Goal: Task Accomplishment & Management: Manage account settings

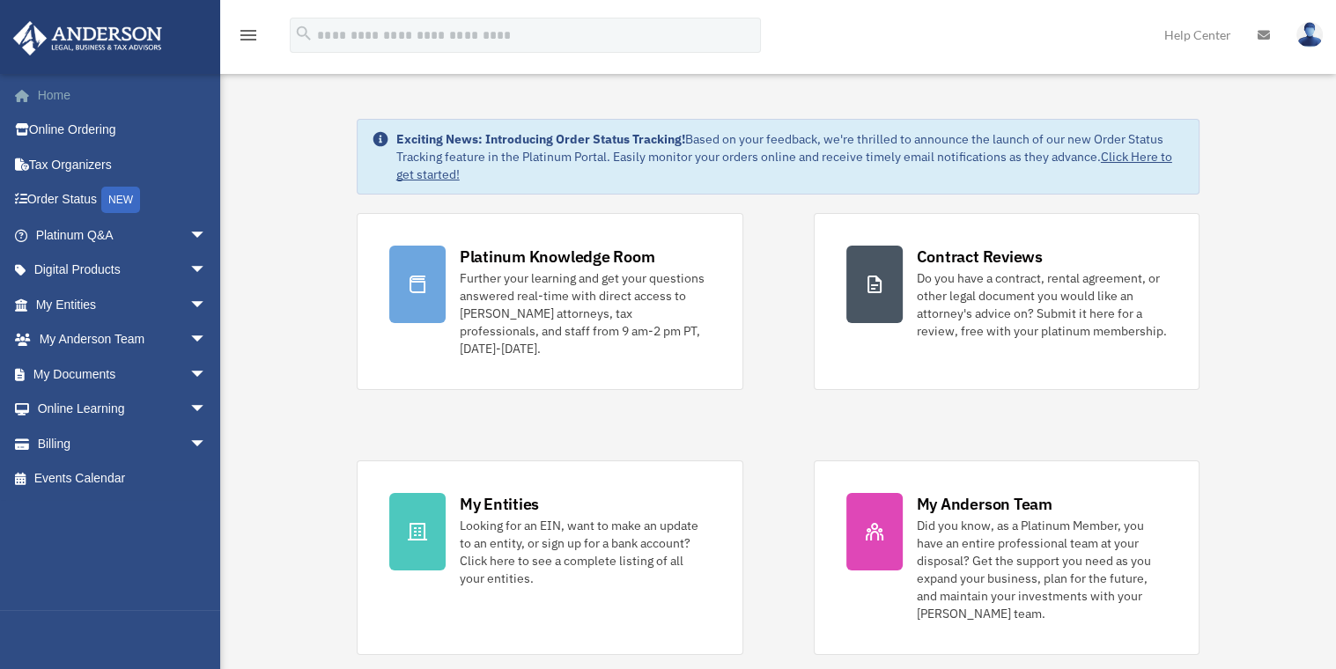
click at [51, 92] on link "Home" at bounding box center [122, 94] width 221 height 35
click at [50, 443] on link "Billing arrow_drop_down" at bounding box center [122, 443] width 221 height 35
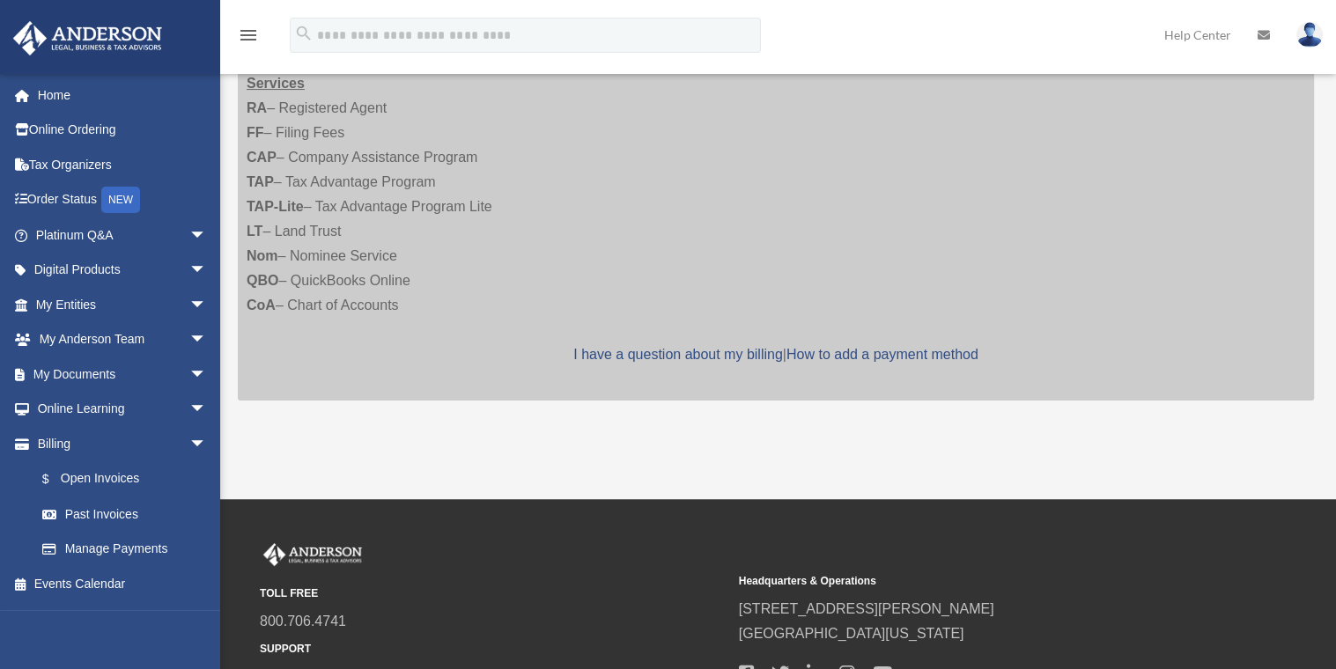
scroll to position [409, 0]
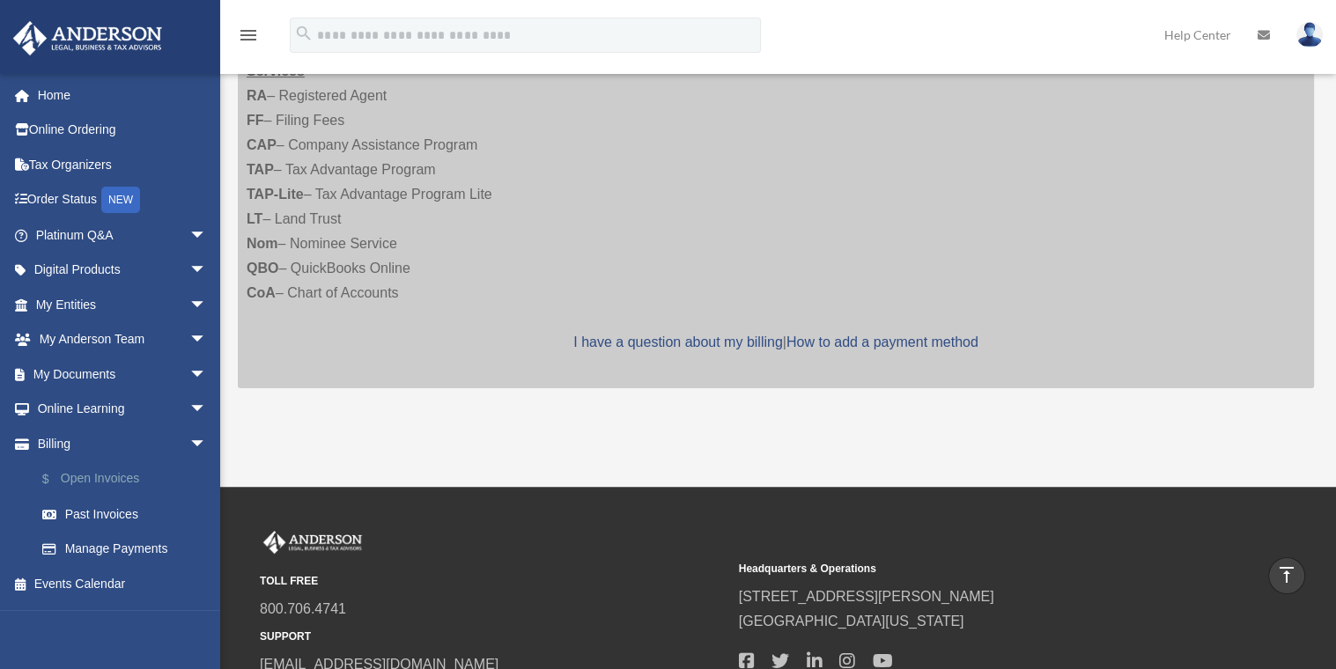
click at [90, 477] on link "$ Open Invoices" at bounding box center [129, 479] width 209 height 36
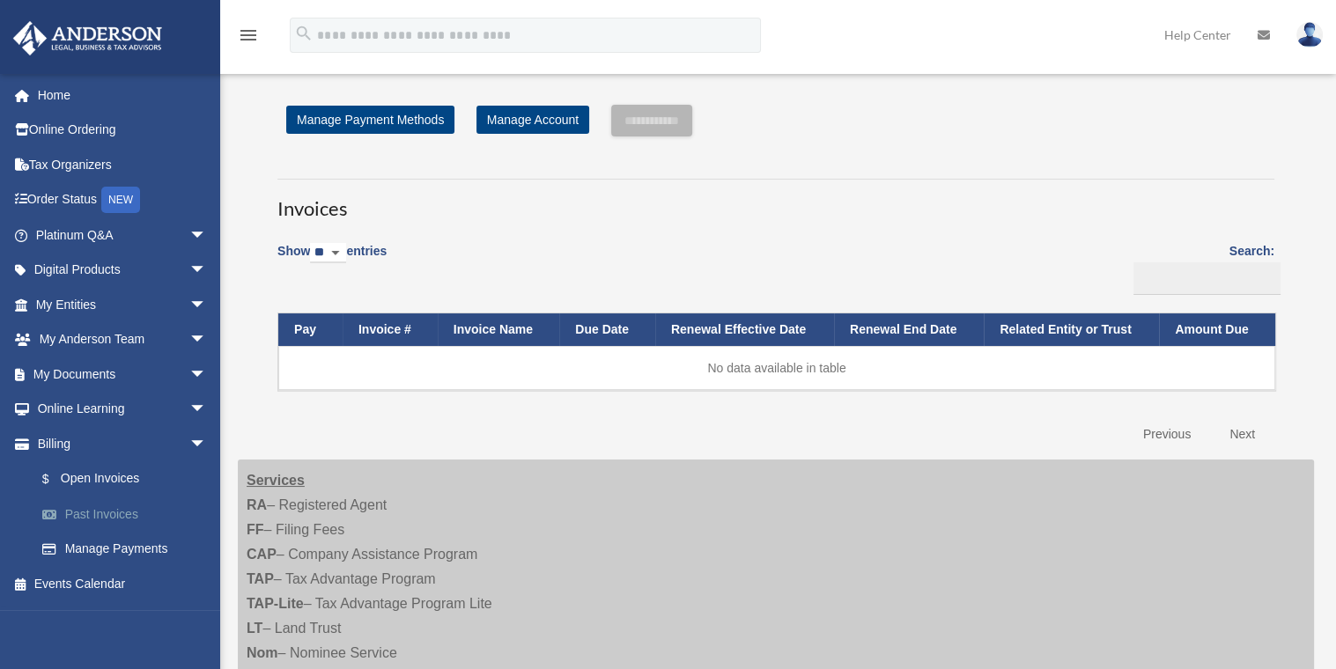
click at [82, 511] on link "Past Invoices" at bounding box center [129, 514] width 209 height 35
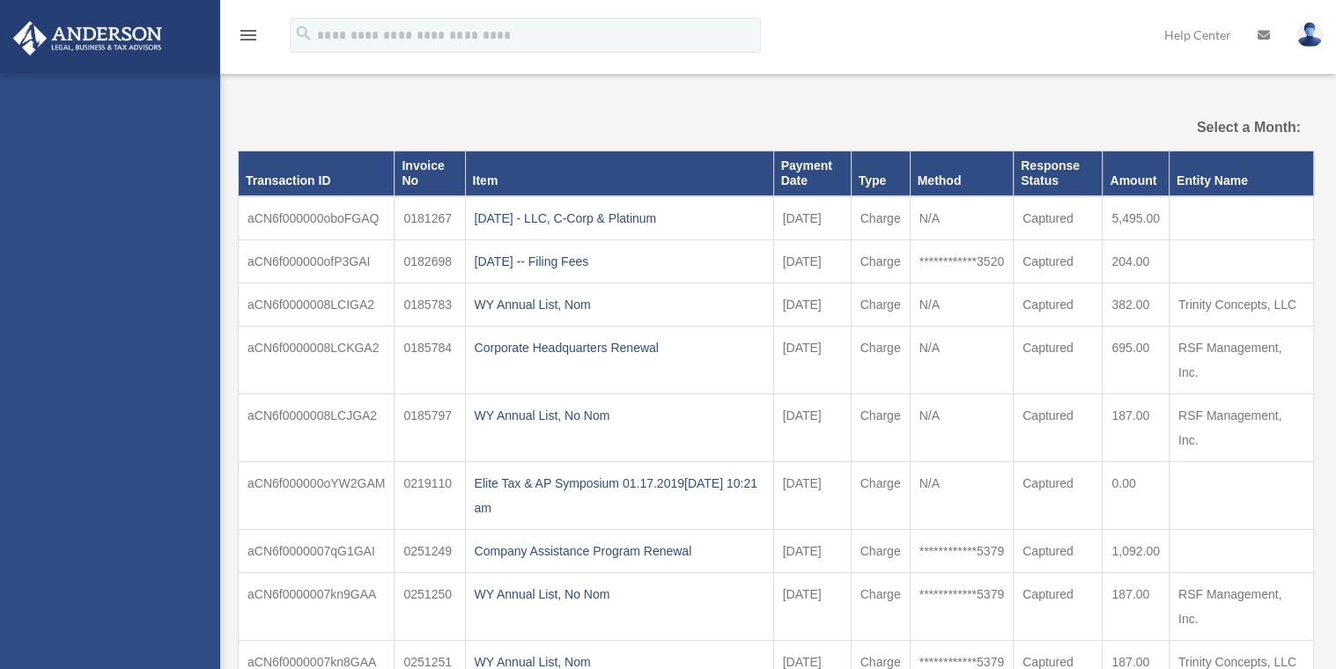
select select
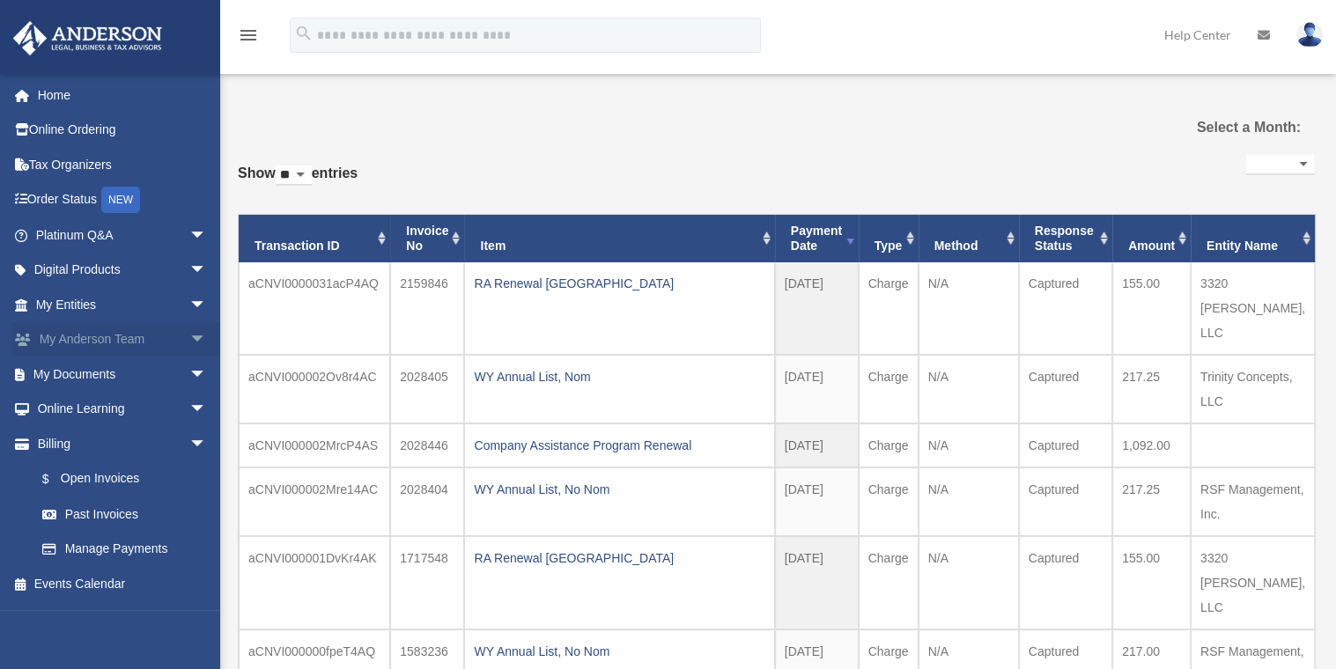
click at [73, 333] on link "My Anderson Team arrow_drop_down" at bounding box center [122, 339] width 221 height 35
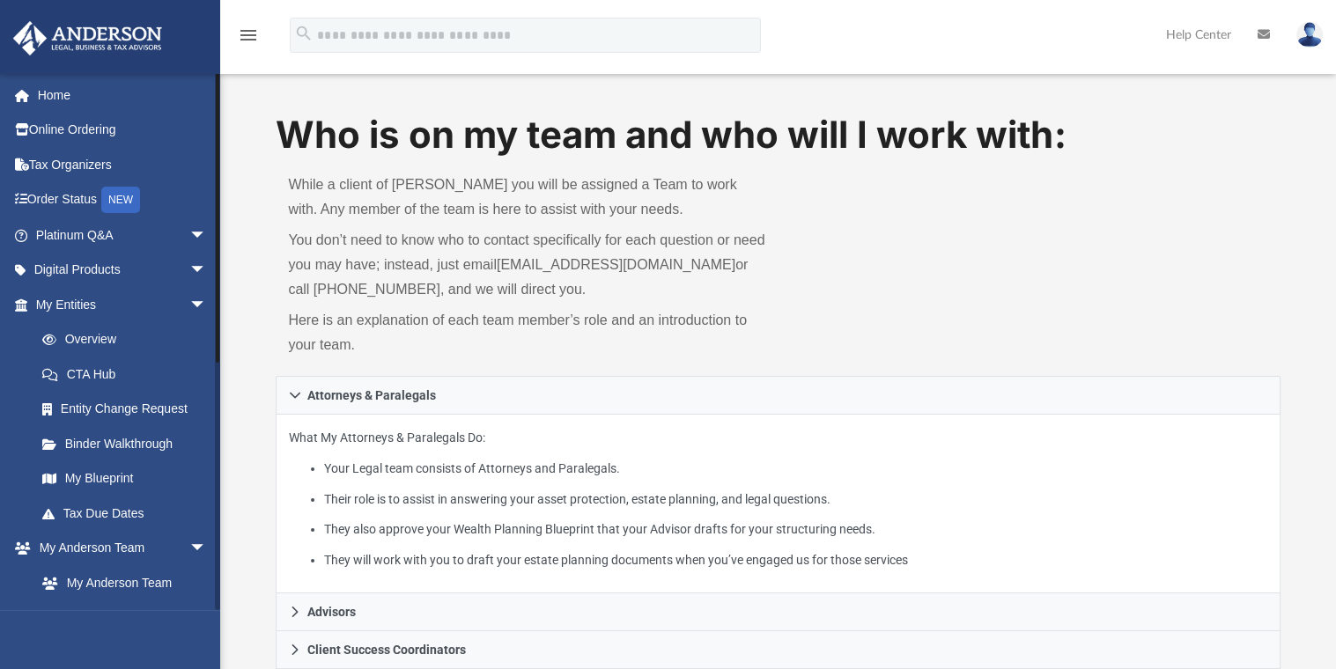
scroll to position [445, 0]
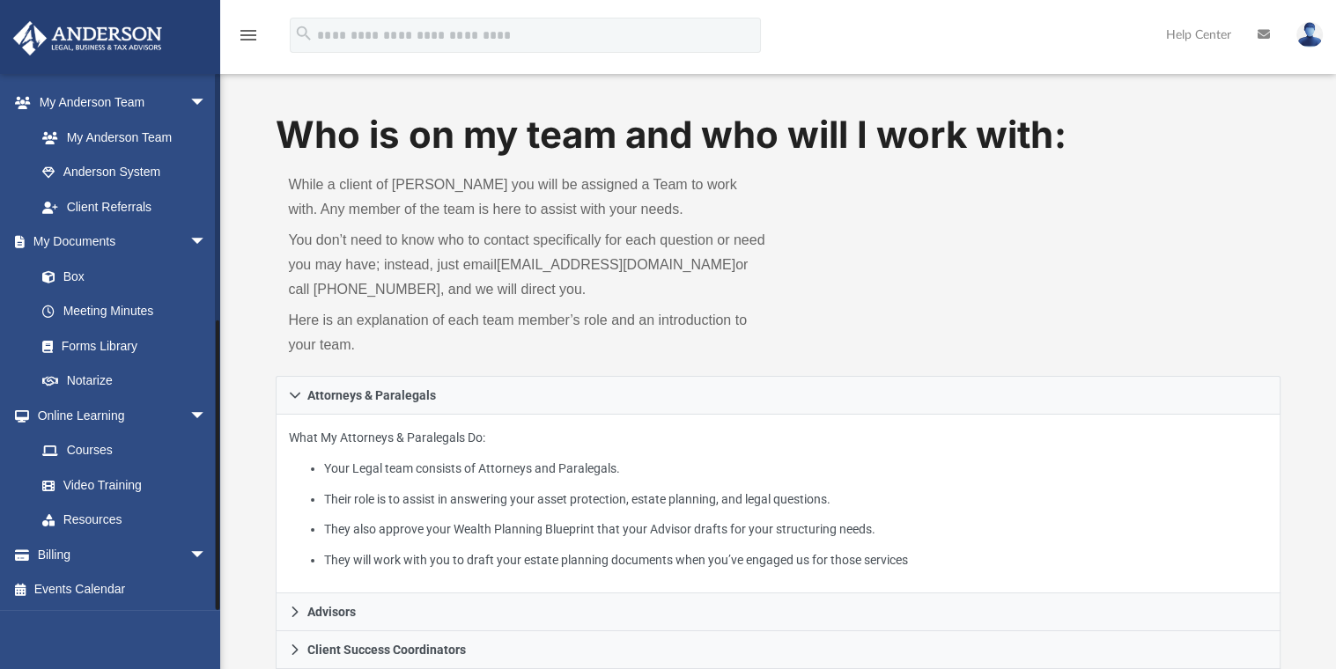
drag, startPoint x: 215, startPoint y: 596, endPoint x: 222, endPoint y: 626, distance: 30.8
click at [222, 626] on div "App cinderly25@gmail.com Sign Out cinderly25@gmail.com Home Online Ordering Tax…" at bounding box center [668, 519] width 1336 height 931
click at [70, 268] on link "Box" at bounding box center [129, 276] width 209 height 35
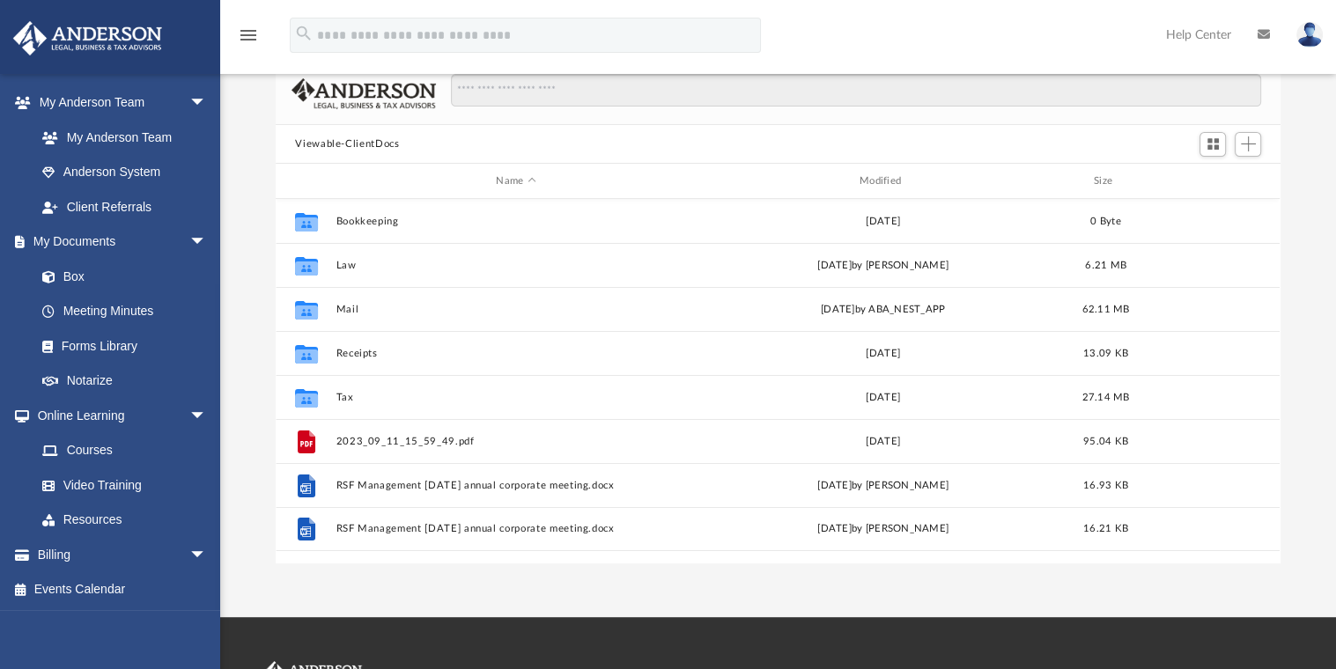
scroll to position [101, 0]
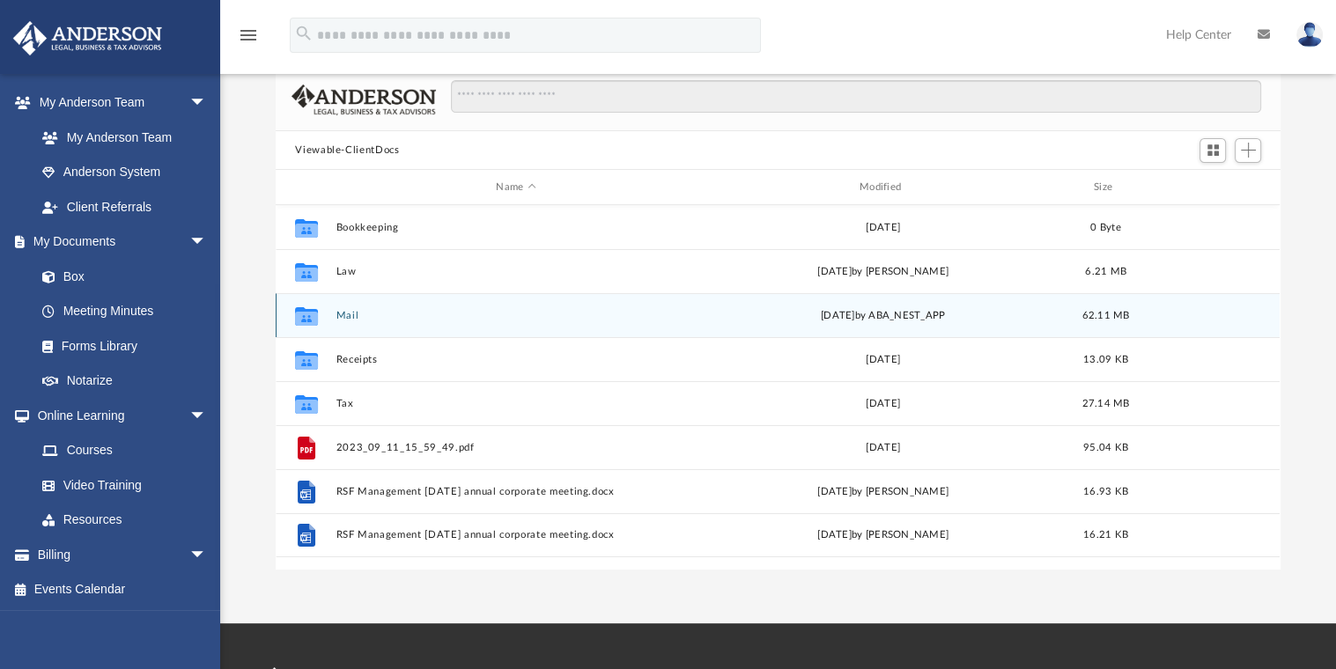
click at [335, 313] on div "Collaborated Folder Mail Mon Aug 11 2025 by ABA_NEST_APP 62.11 MB" at bounding box center [778, 315] width 1004 height 44
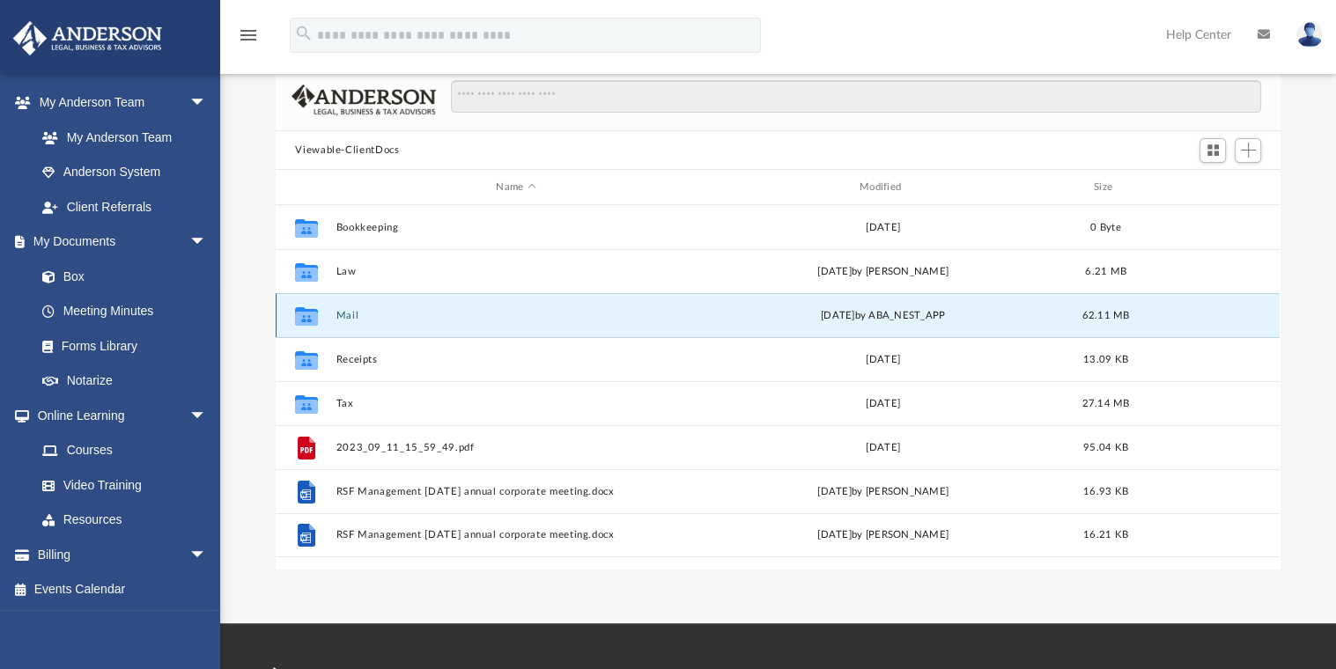
click at [305, 317] on icon "grid" at bounding box center [306, 319] width 23 height 14
click at [350, 313] on button "Mail" at bounding box center [515, 315] width 359 height 11
click at [307, 316] on icon "grid" at bounding box center [306, 319] width 23 height 14
drag, startPoint x: 307, startPoint y: 316, endPoint x: 348, endPoint y: 313, distance: 40.7
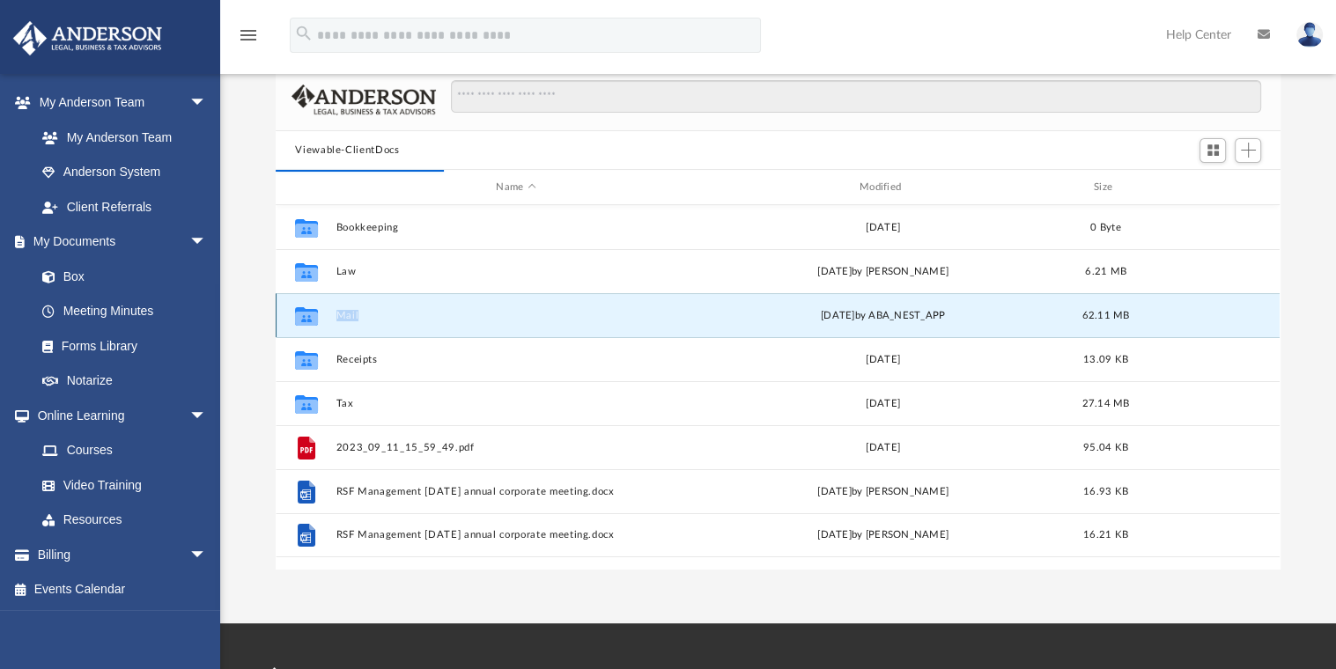
click at [348, 313] on button "Mail" at bounding box center [515, 315] width 359 height 11
drag, startPoint x: 348, startPoint y: 313, endPoint x: 310, endPoint y: 314, distance: 37.9
click at [310, 314] on icon "grid" at bounding box center [306, 319] width 23 height 14
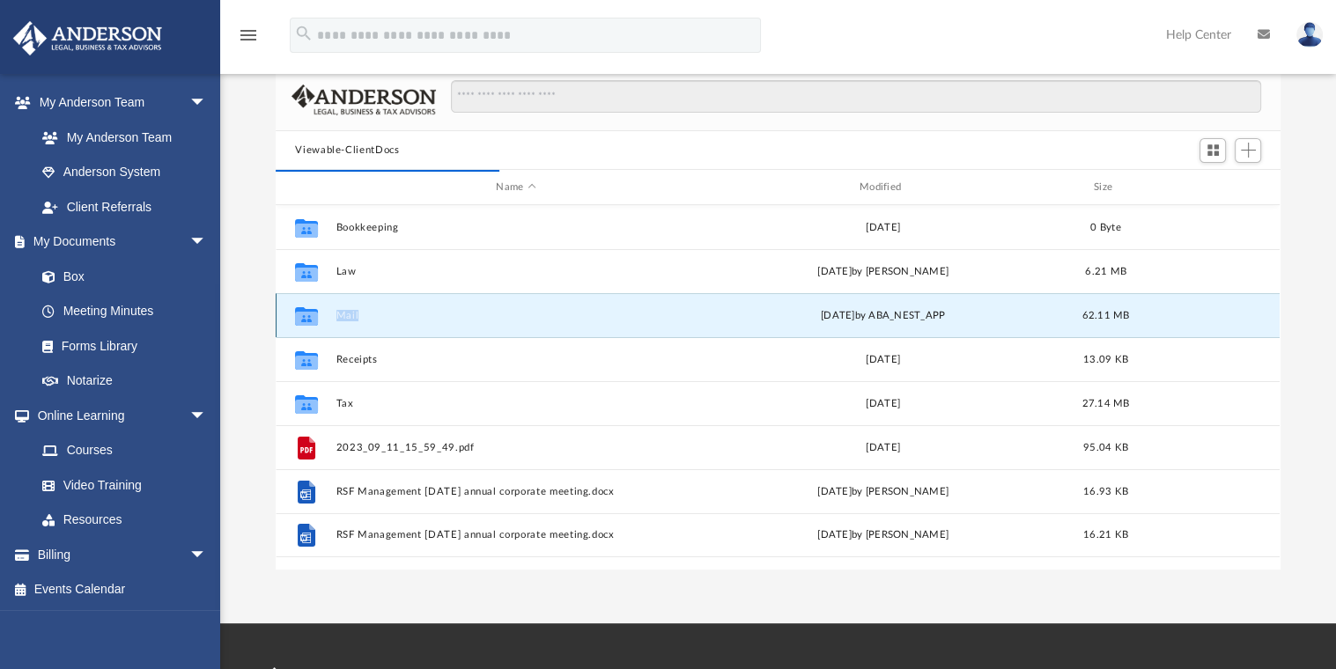
click at [310, 314] on icon "grid" at bounding box center [306, 319] width 23 height 14
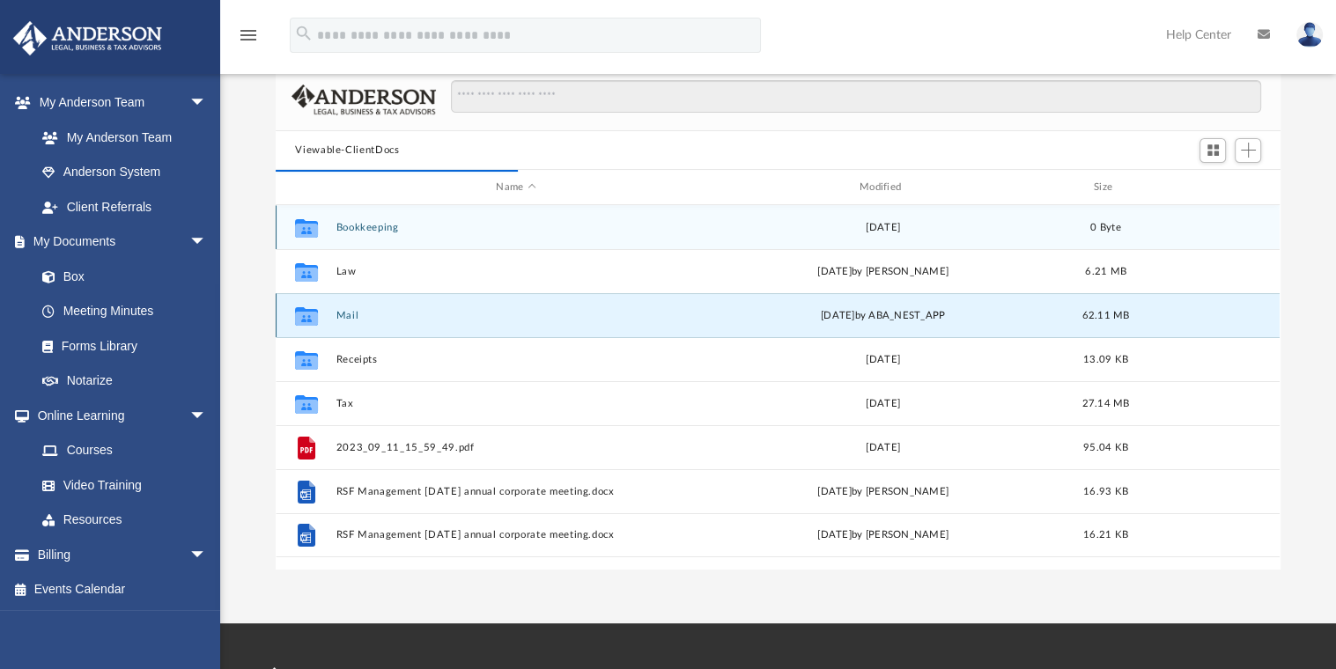
scroll to position [332, 990]
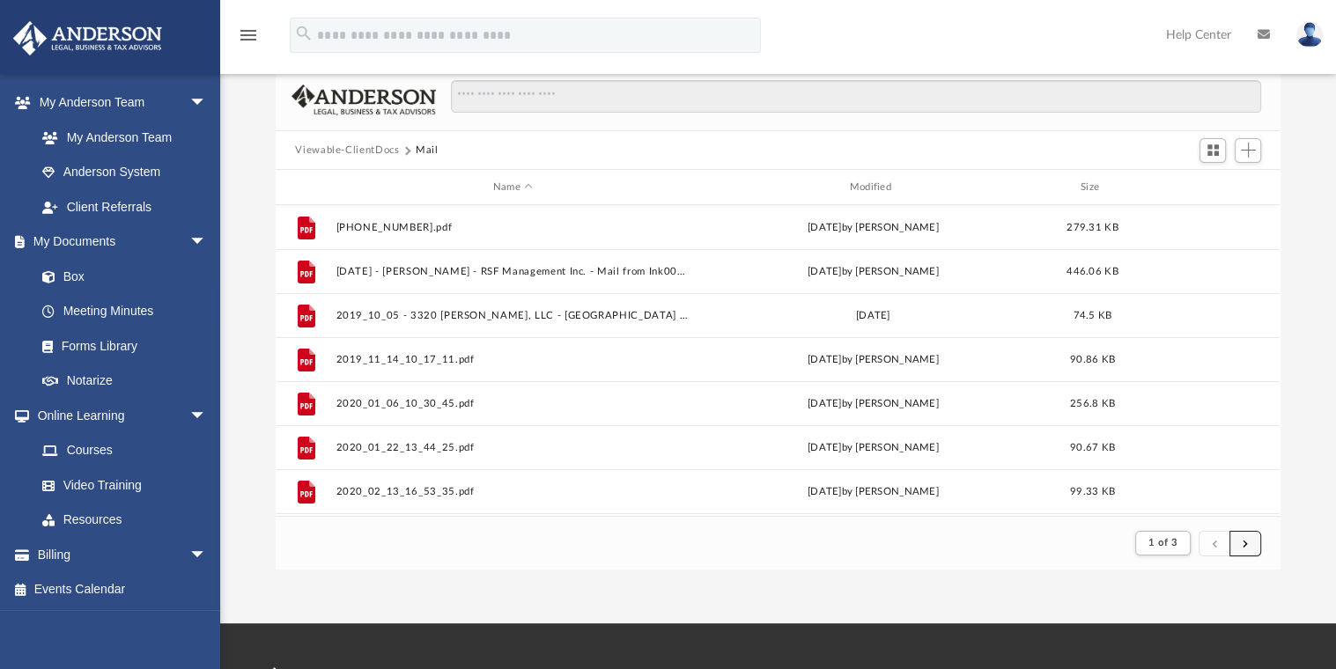
click at [1237, 541] on button "submit" at bounding box center [1245, 544] width 32 height 26
click at [1242, 540] on span "submit" at bounding box center [1244, 543] width 5 height 10
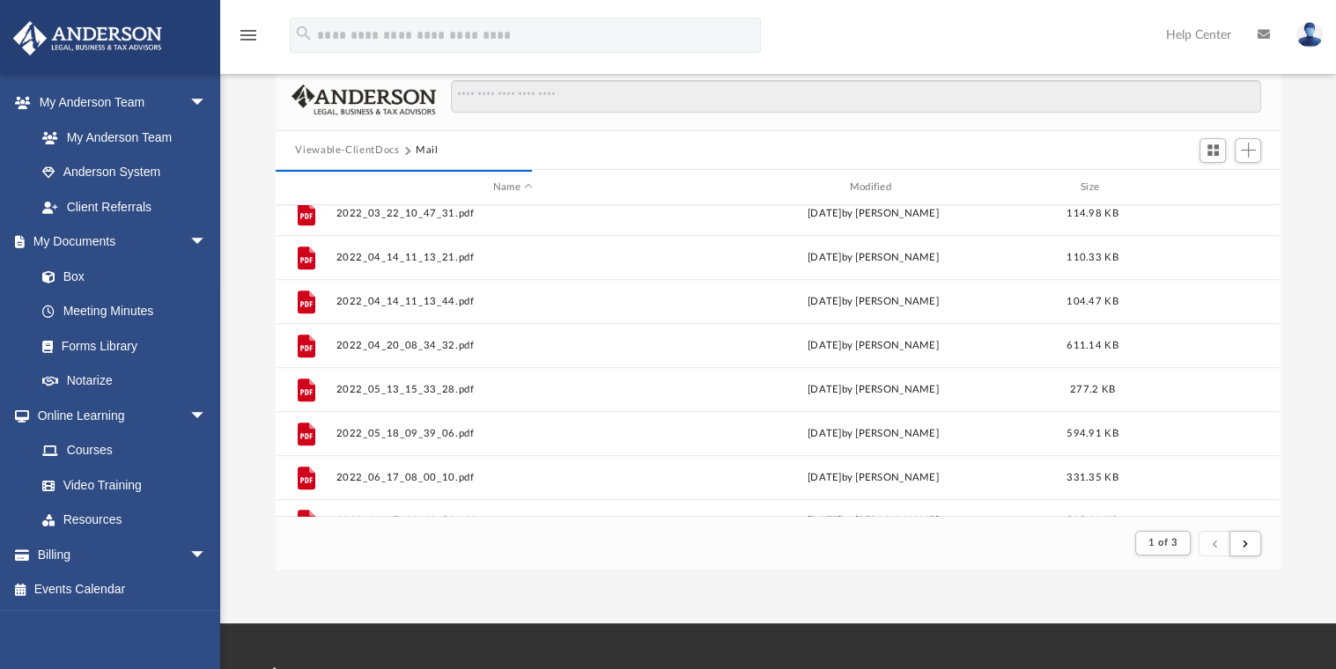
scroll to position [1890, 0]
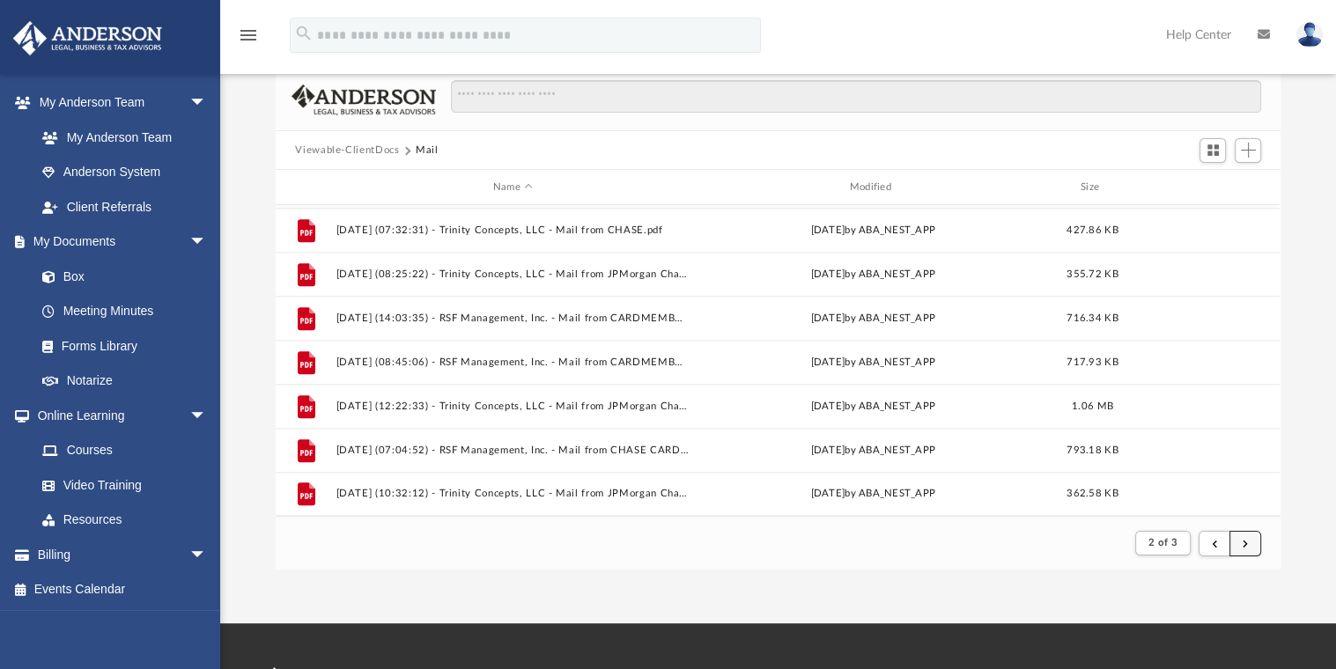
click at [1243, 539] on span "submit" at bounding box center [1244, 543] width 5 height 10
click at [1242, 541] on span "submit" at bounding box center [1244, 543] width 5 height 10
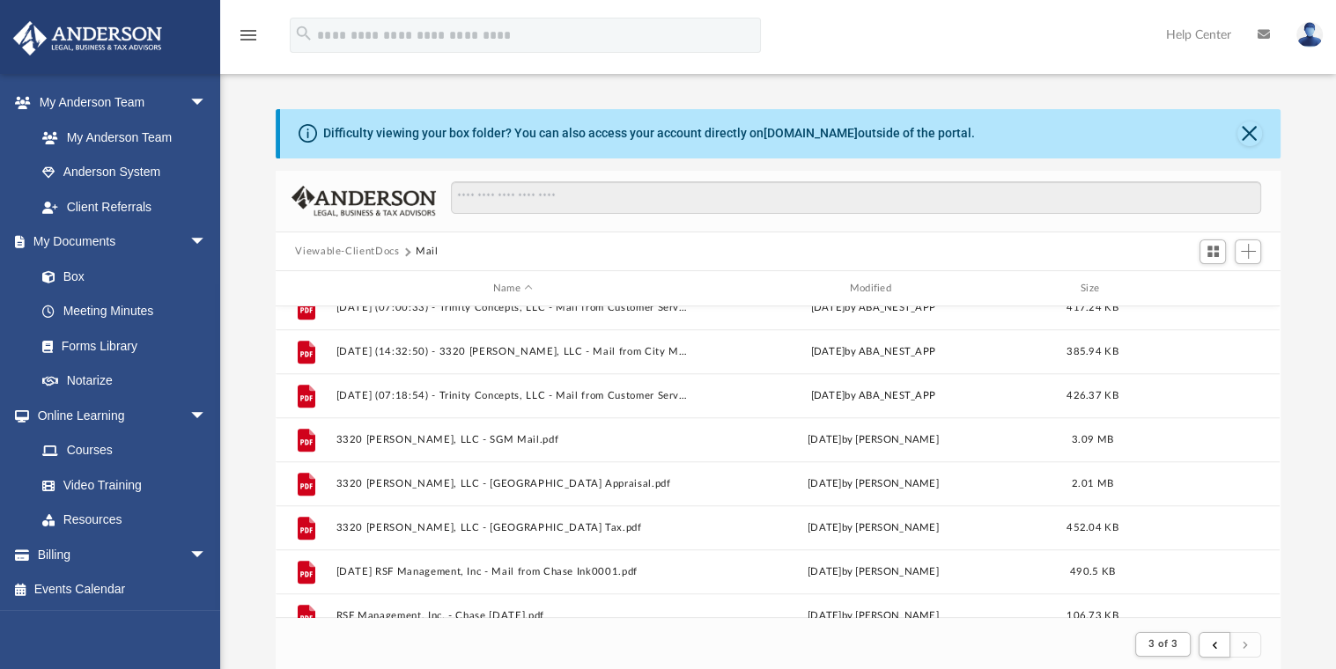
scroll to position [1362, 0]
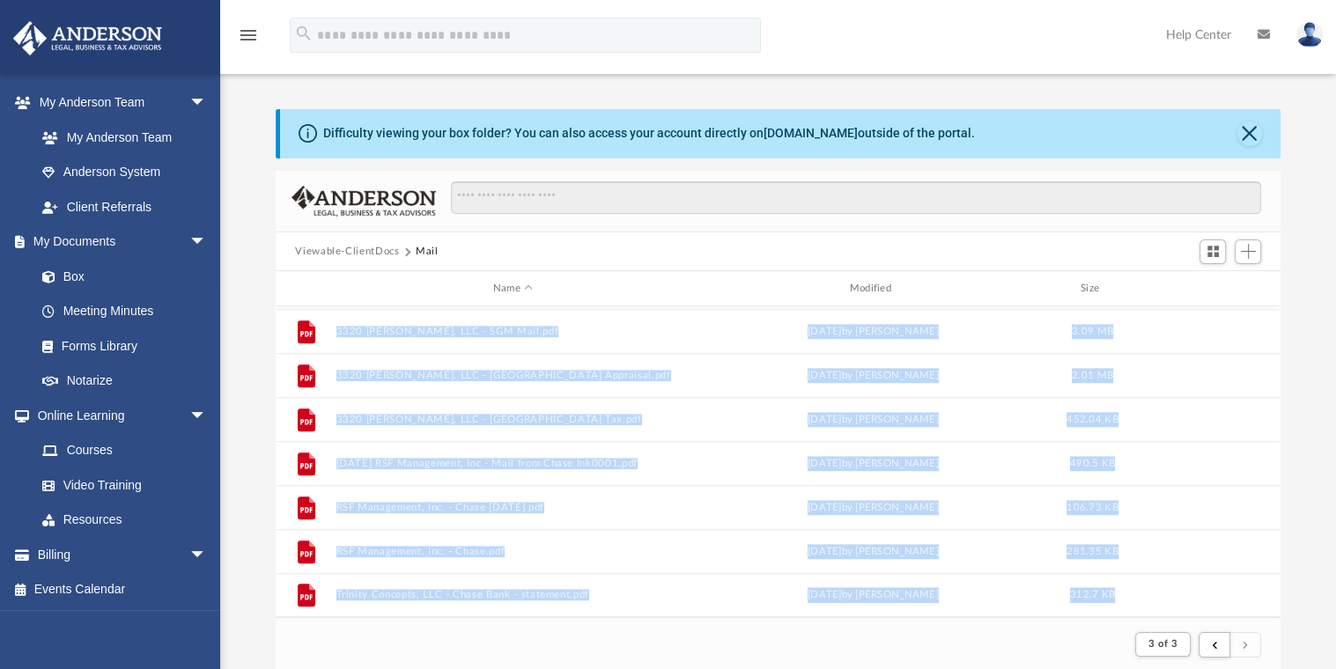
drag, startPoint x: 1271, startPoint y: 577, endPoint x: 1274, endPoint y: 537, distance: 39.7
click at [1274, 537] on body "X Get a chance to win 6 months of Platinum for free just by filling out this su…" at bounding box center [668, 520] width 1336 height 1040
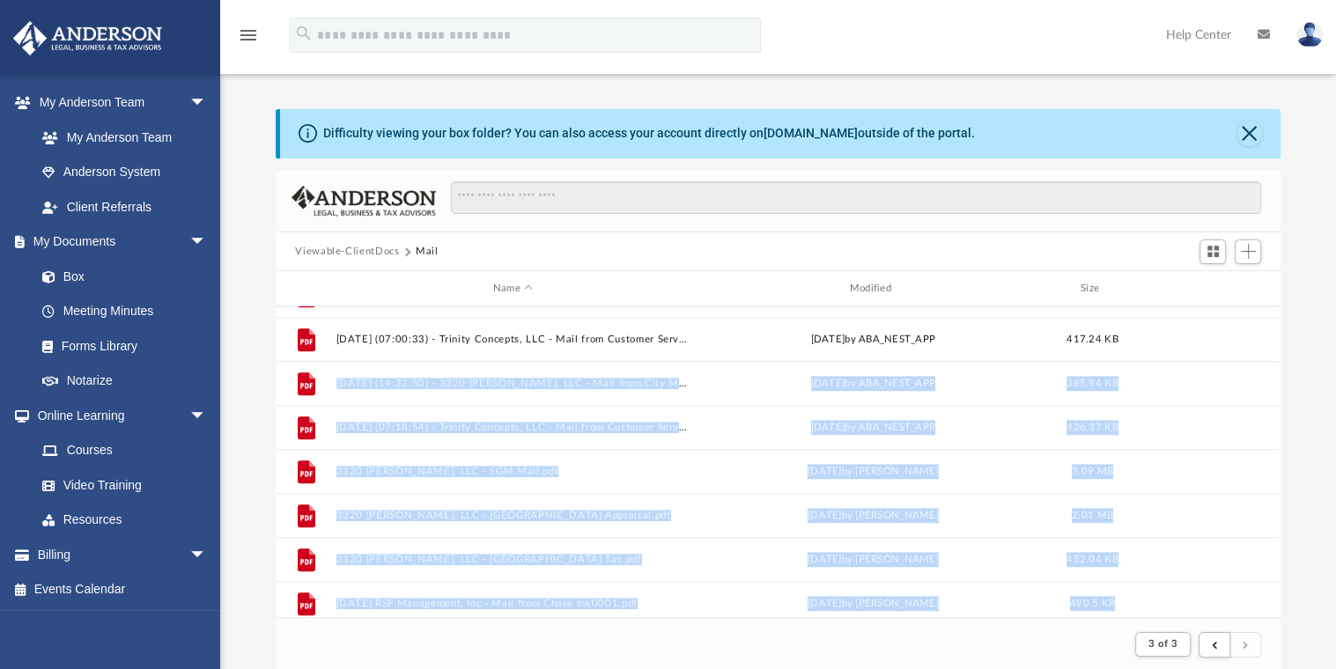
scroll to position [1221, 0]
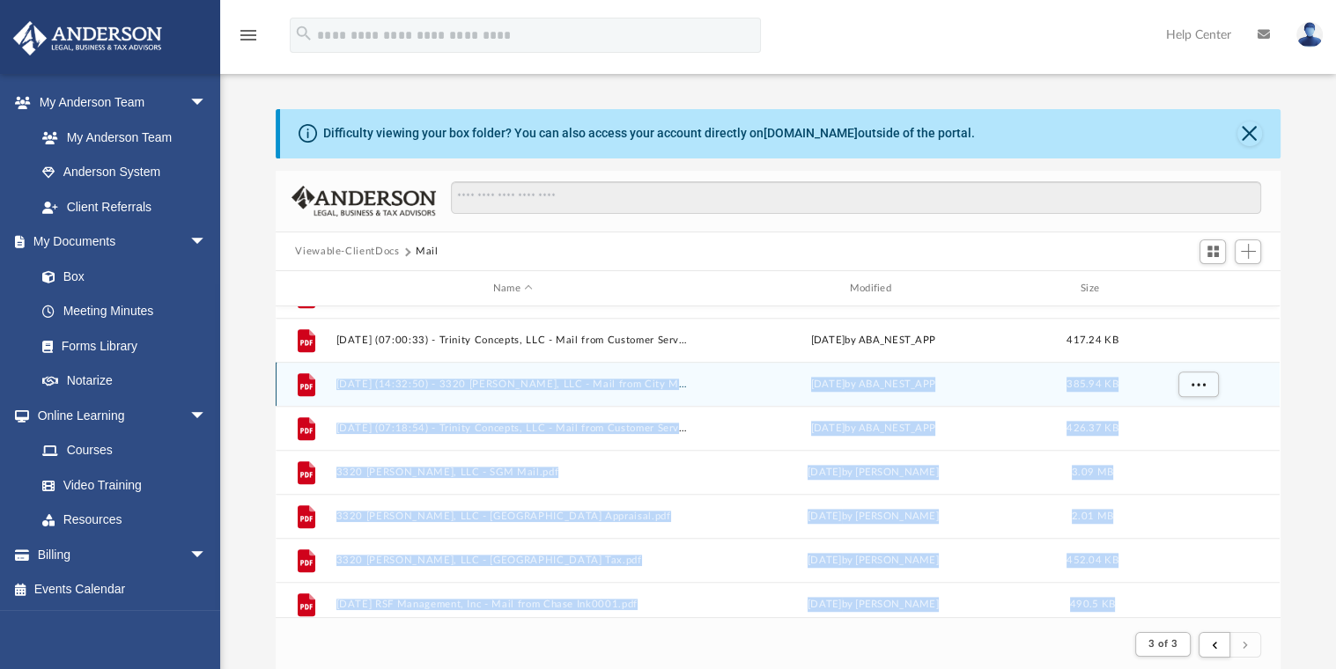
click at [1016, 394] on div "File 2025.07.30 (14:32:50) - 3320 Ault, LLC - Mail from City Marshal's Office.p…" at bounding box center [778, 384] width 1004 height 44
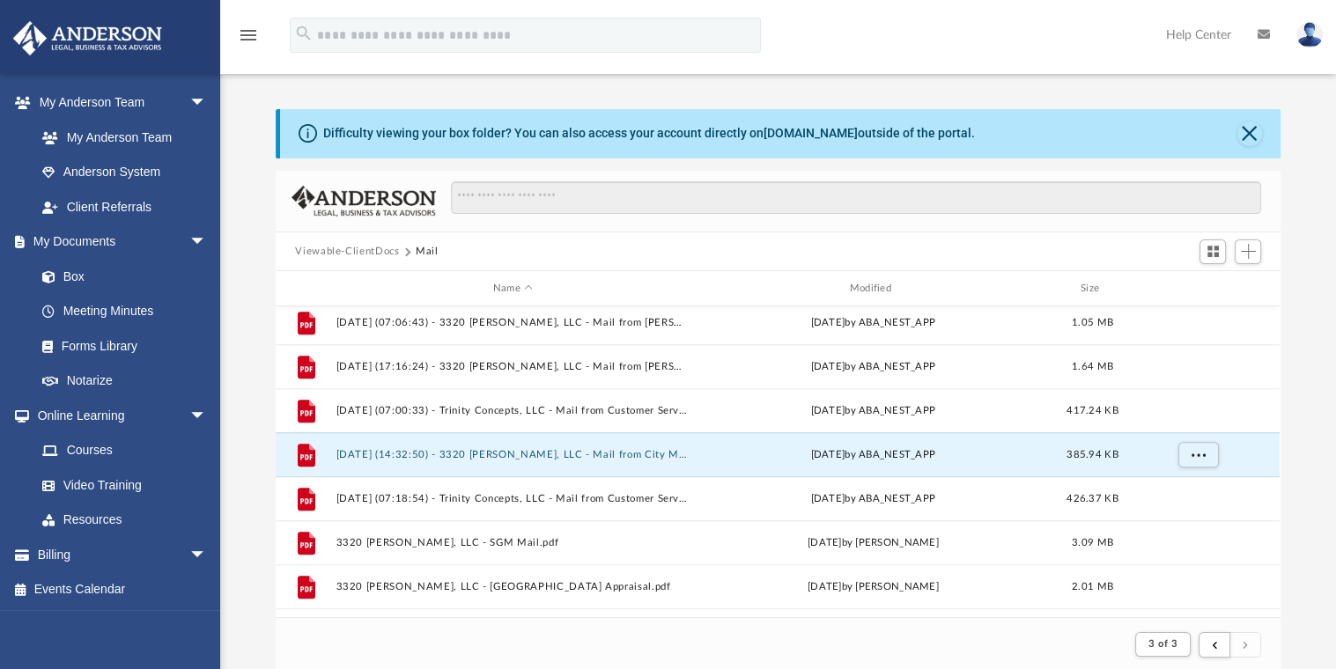
scroll to position [1115, 0]
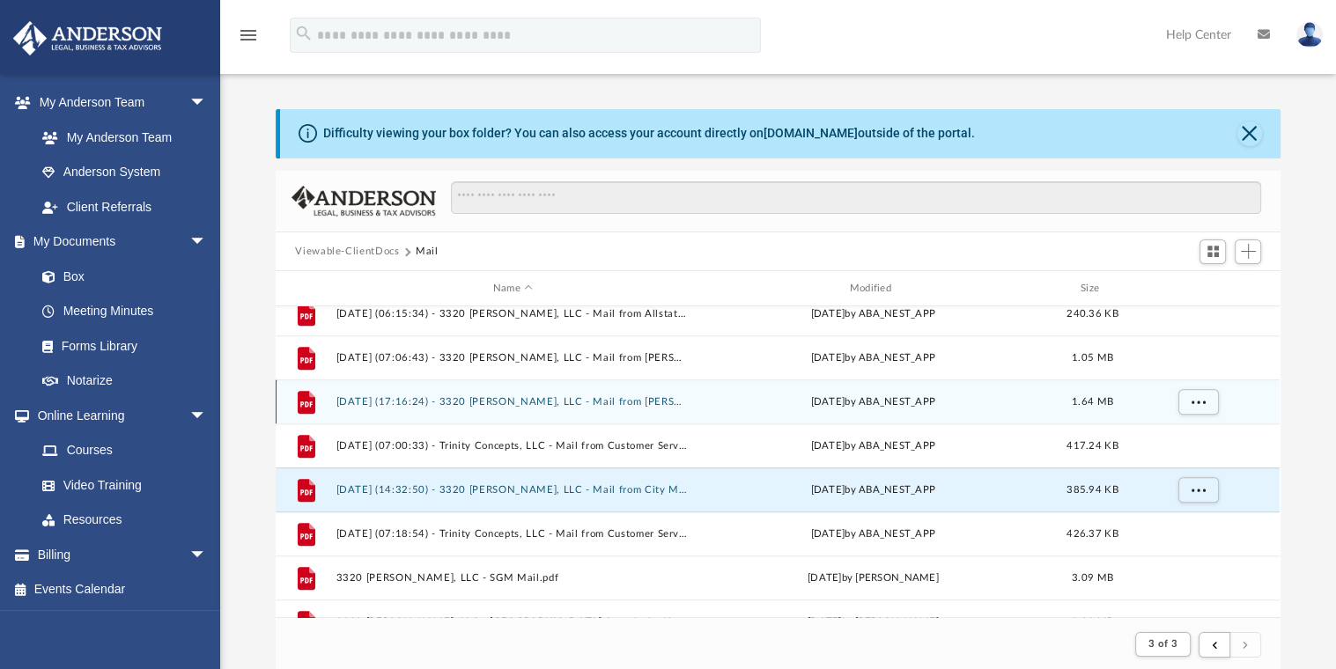
click at [308, 401] on icon "grid" at bounding box center [307, 402] width 18 height 23
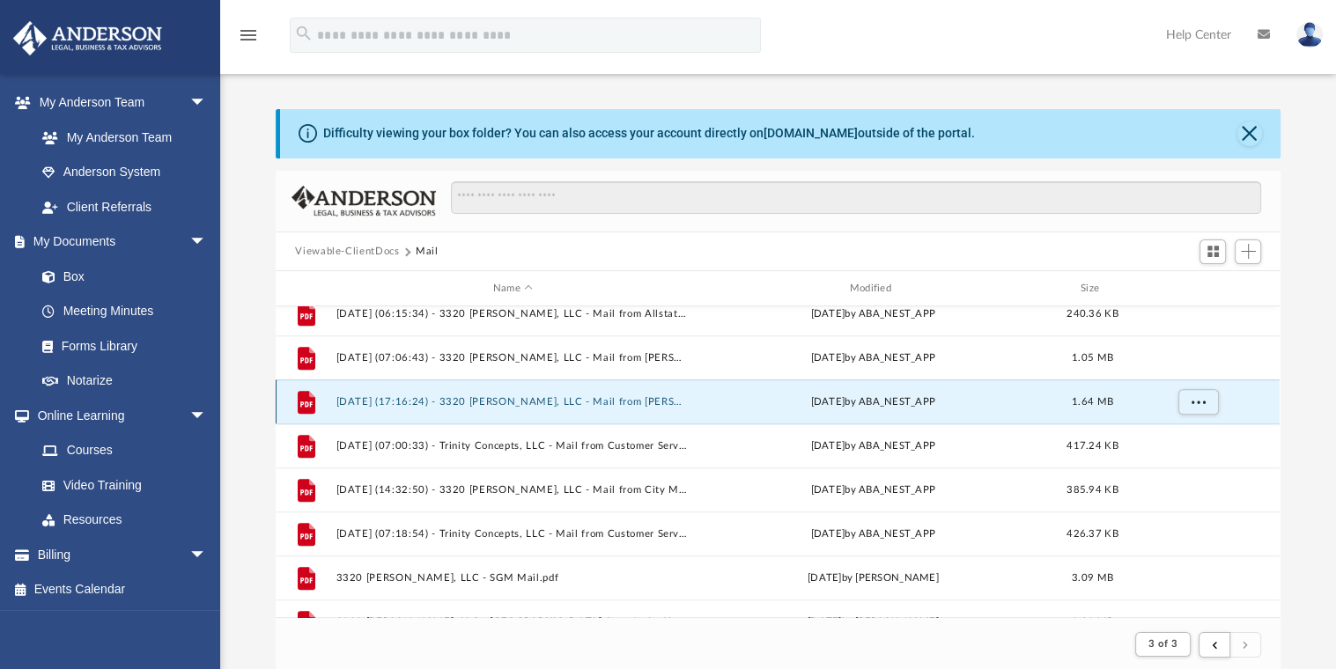
click at [308, 401] on icon "grid" at bounding box center [307, 402] width 18 height 23
drag, startPoint x: 308, startPoint y: 401, endPoint x: 437, endPoint y: 399, distance: 128.5
click at [437, 399] on button "2025.04.21 (17:16:24) - 3320 Ault, LLC - Mail from Jeffrey Dagley RPA.pdf" at bounding box center [512, 401] width 353 height 11
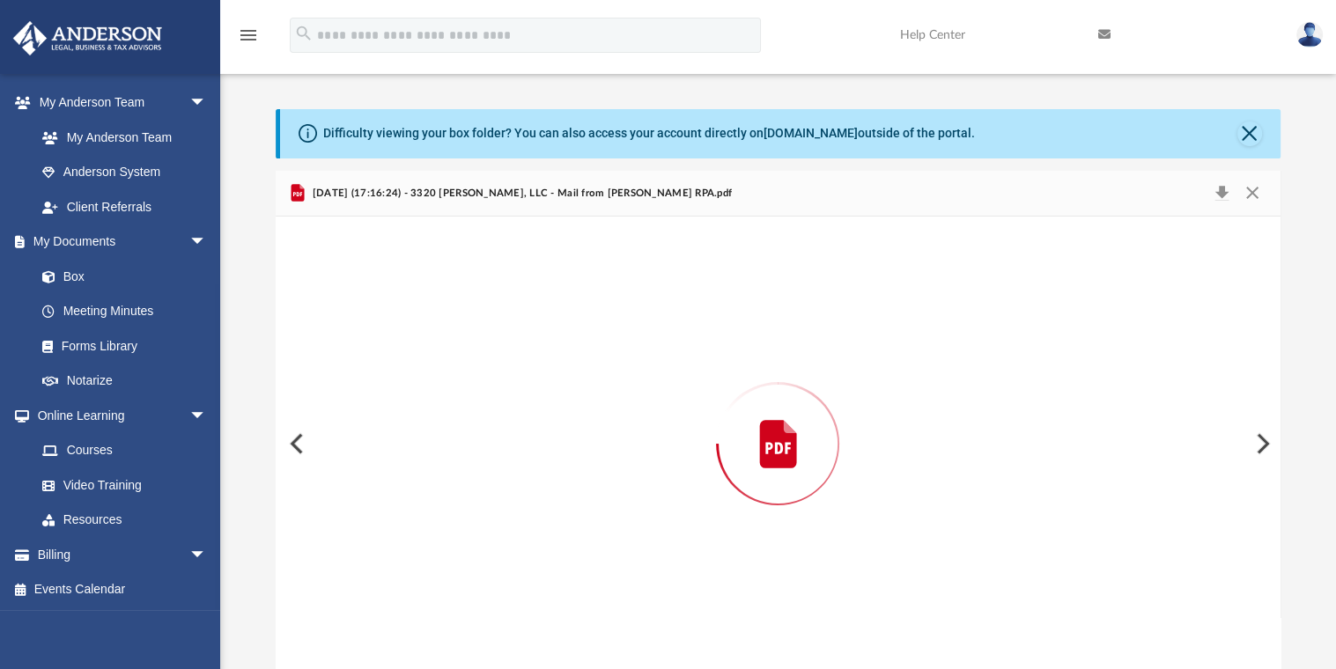
scroll to position [2, 0]
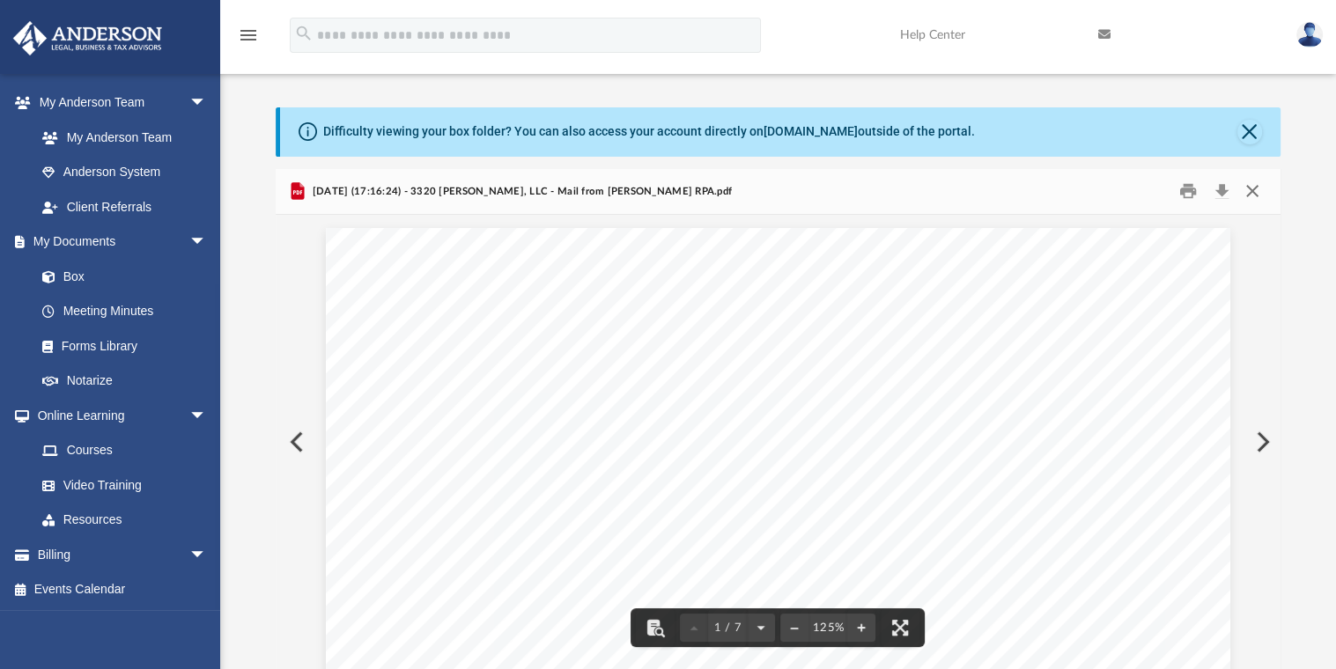
click at [1251, 190] on button "Close" at bounding box center [1252, 191] width 32 height 27
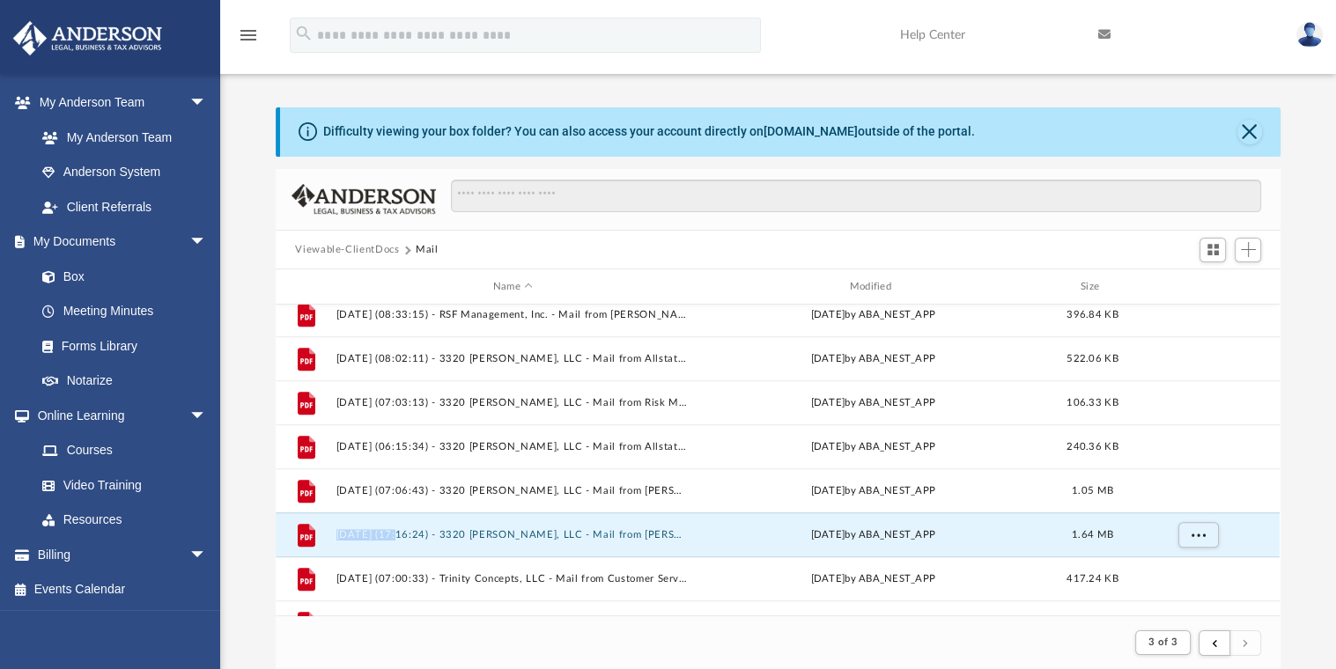
scroll to position [976, 0]
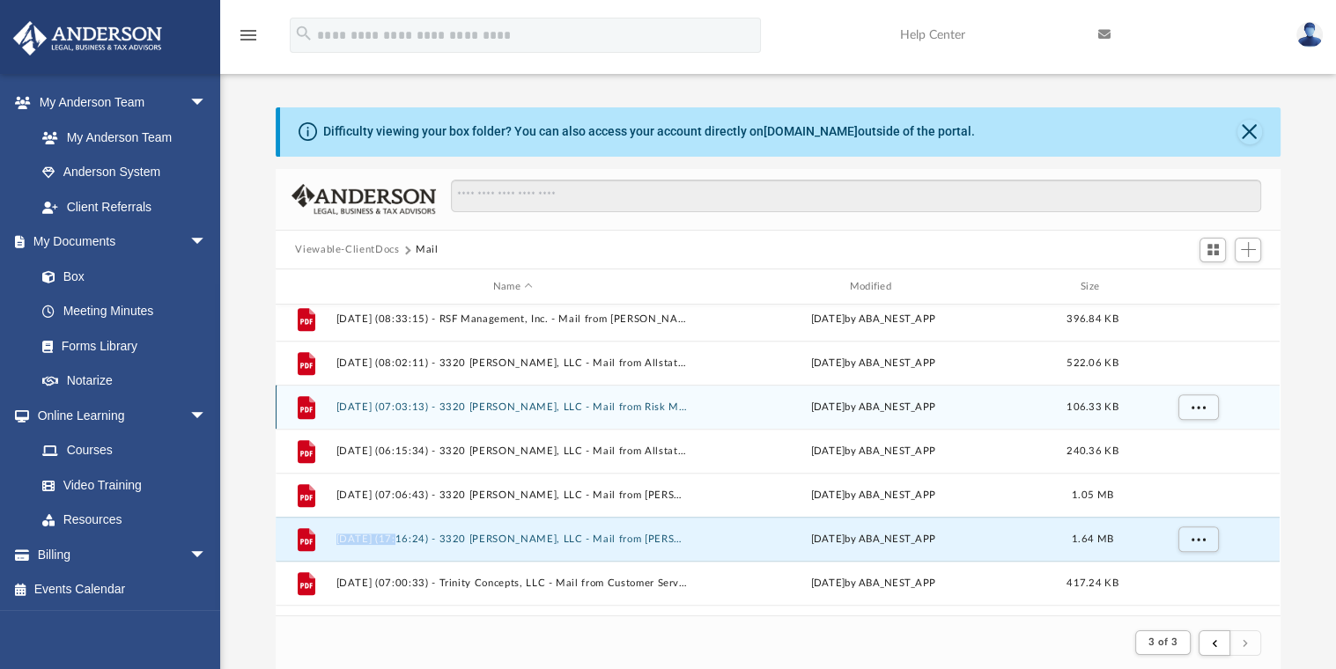
click at [486, 405] on button "2025.03.10 (07:03:13) - 3320 Ault, LLC - Mail from Risk Management Department.p…" at bounding box center [512, 406] width 353 height 11
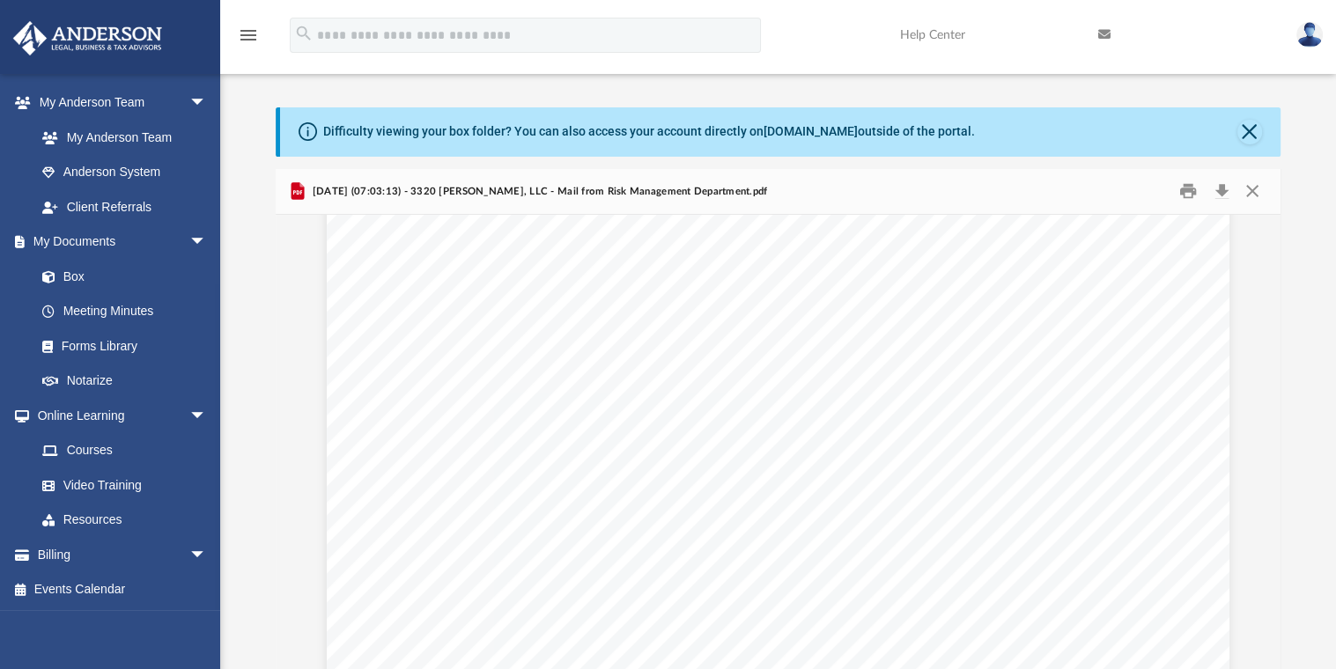
scroll to position [0, 0]
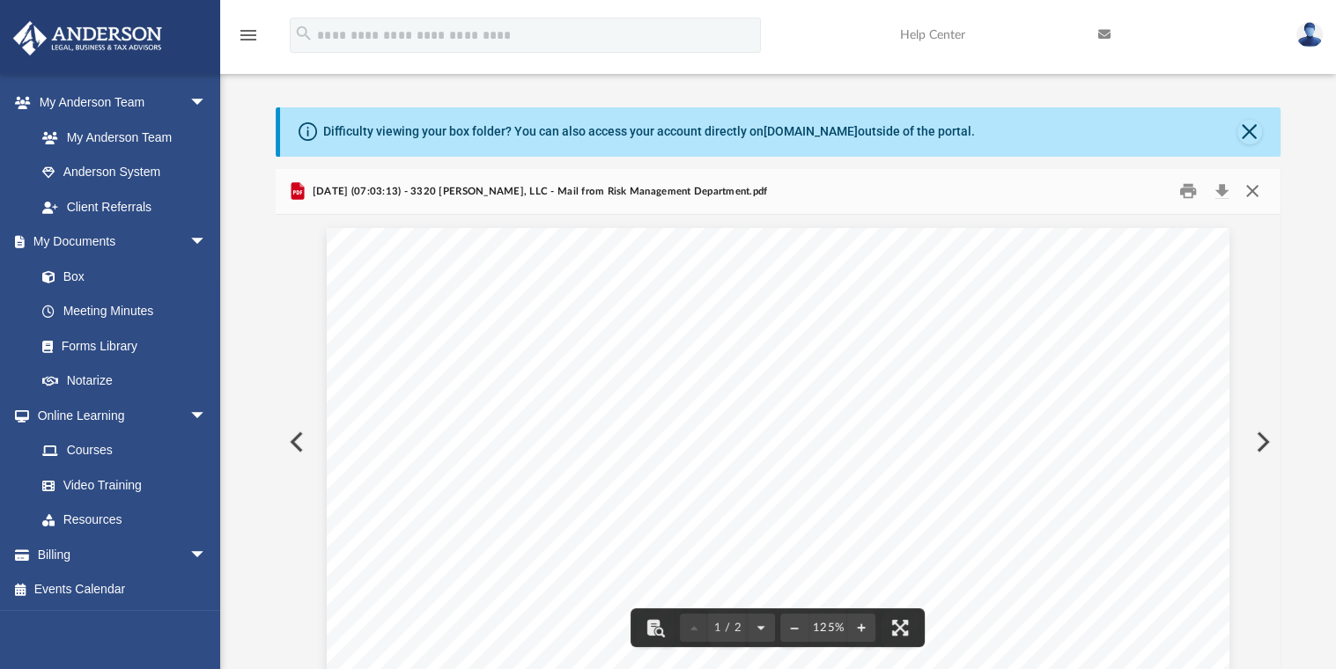
click at [1254, 187] on button "Close" at bounding box center [1252, 191] width 32 height 27
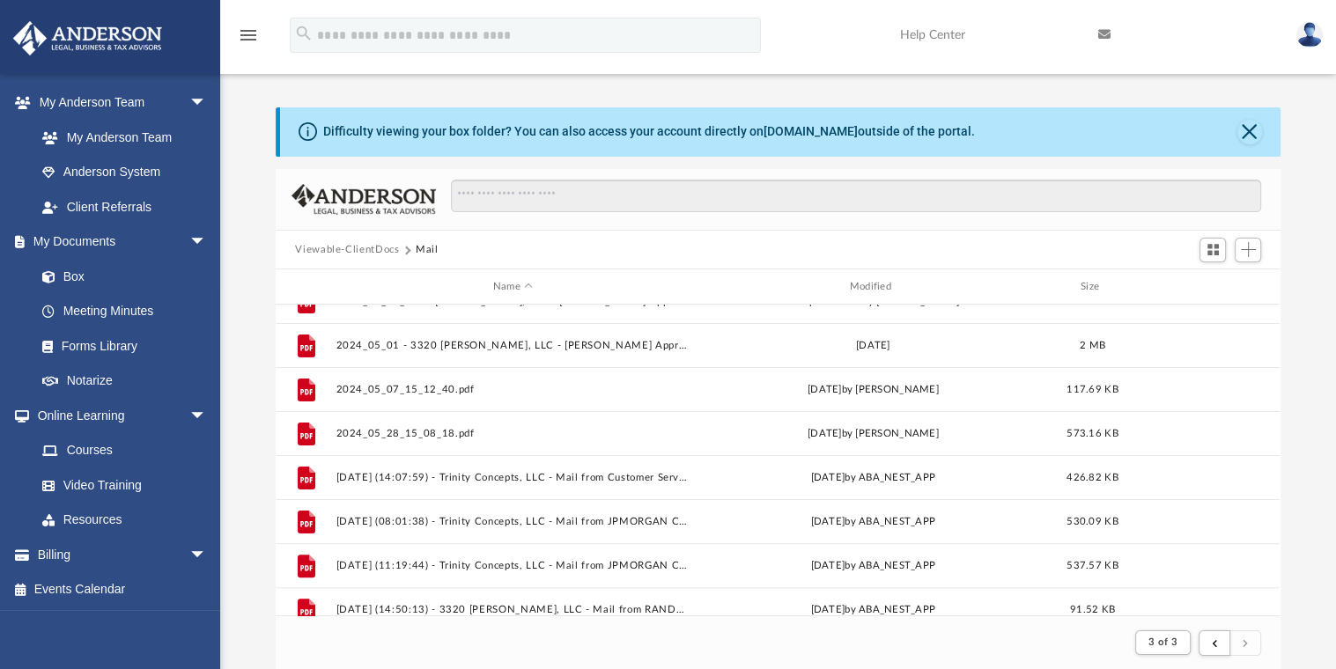
scroll to position [615, 0]
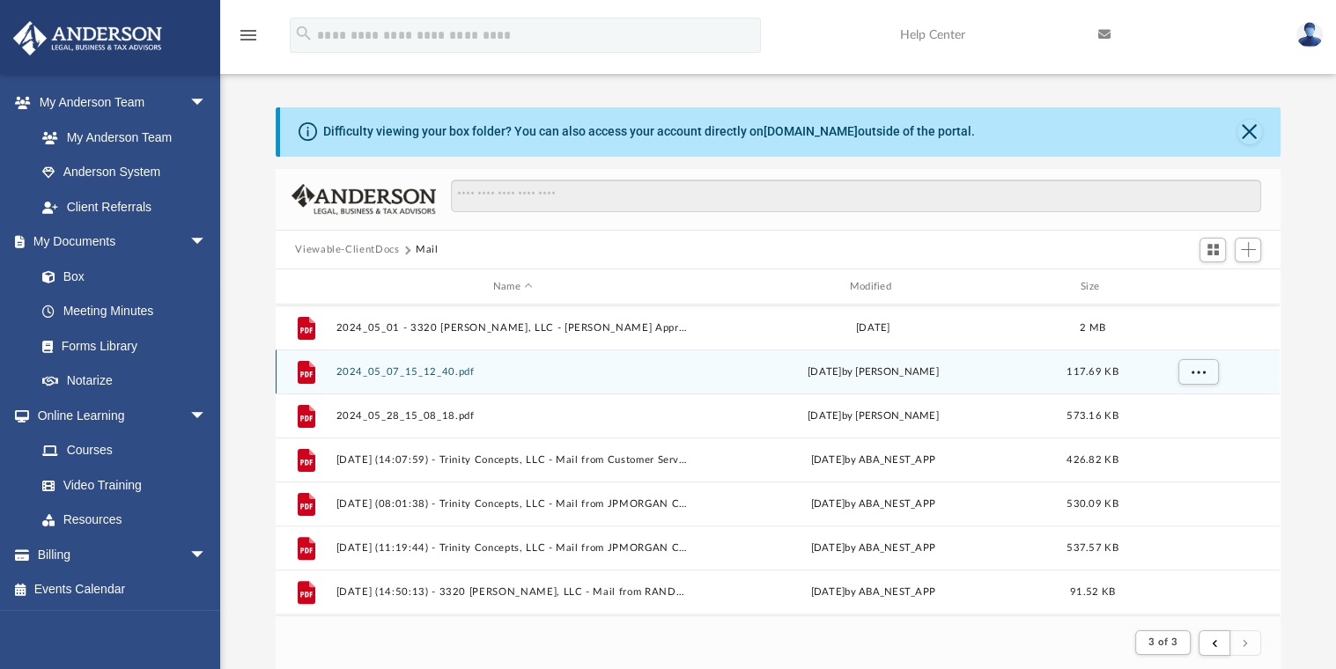
click at [395, 372] on button "2024_05_07_15_12_40.pdf" at bounding box center [512, 371] width 353 height 11
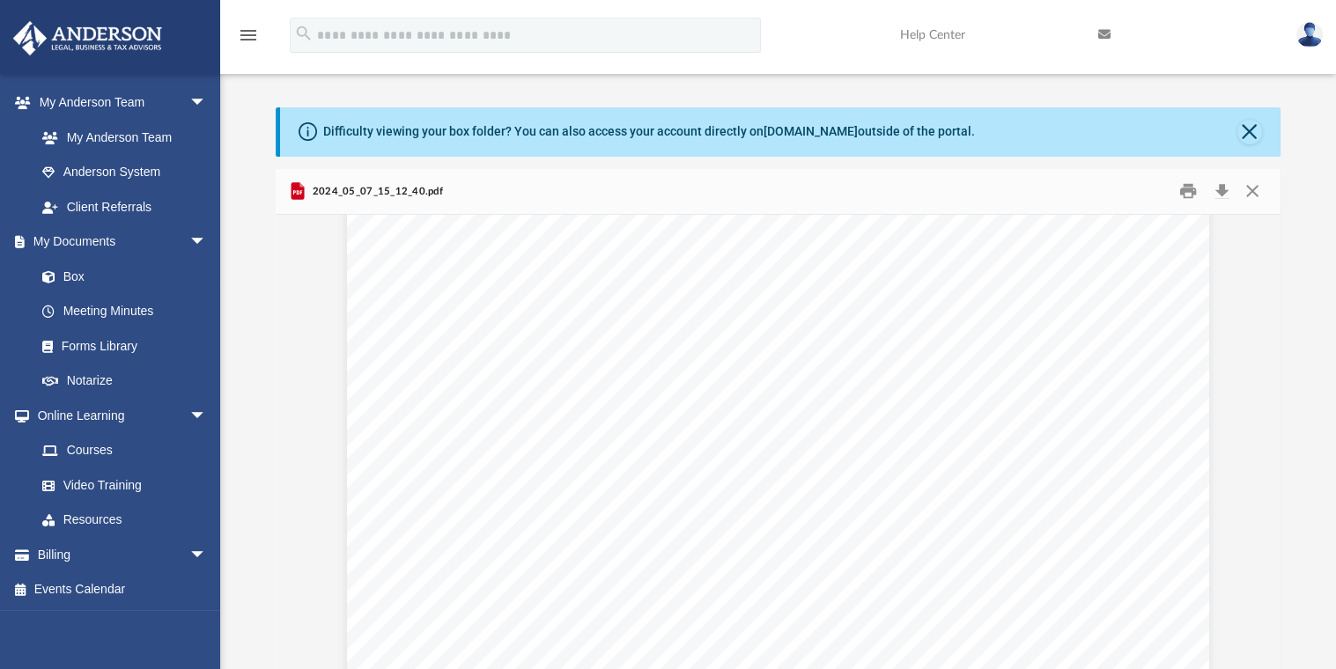
scroll to position [321, 0]
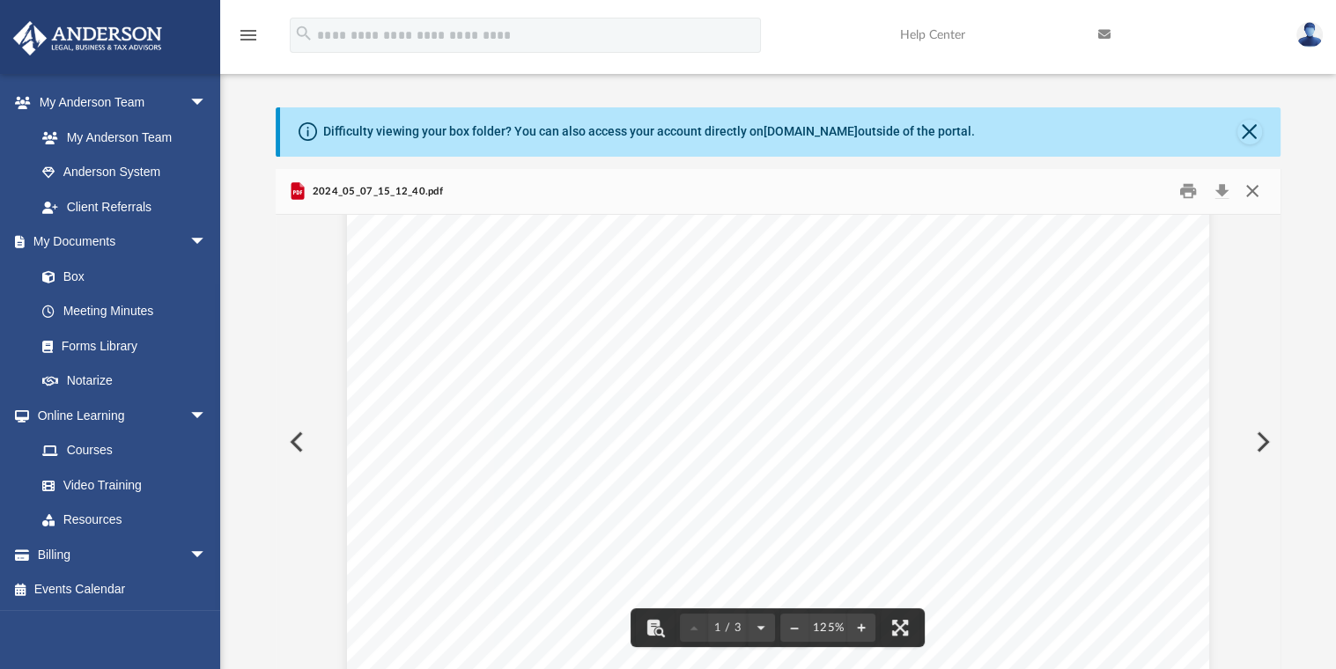
click at [1251, 187] on button "Close" at bounding box center [1252, 191] width 32 height 27
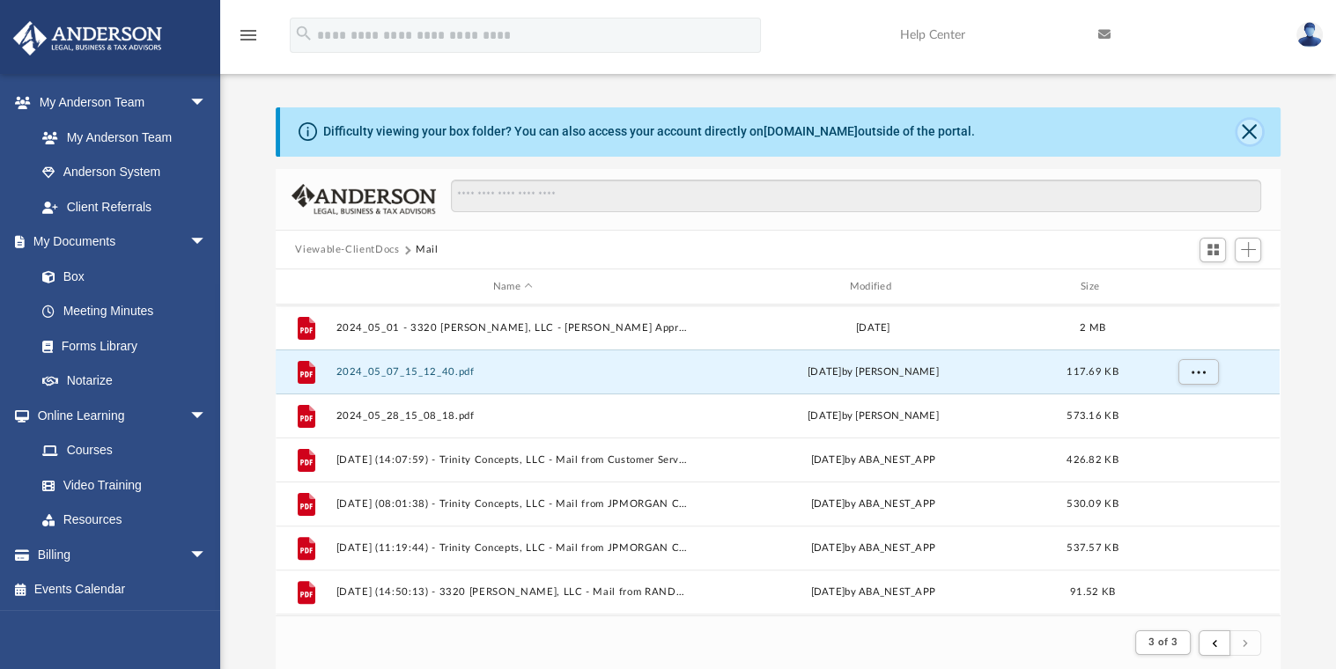
click at [1249, 127] on button "Close" at bounding box center [1249, 132] width 25 height 25
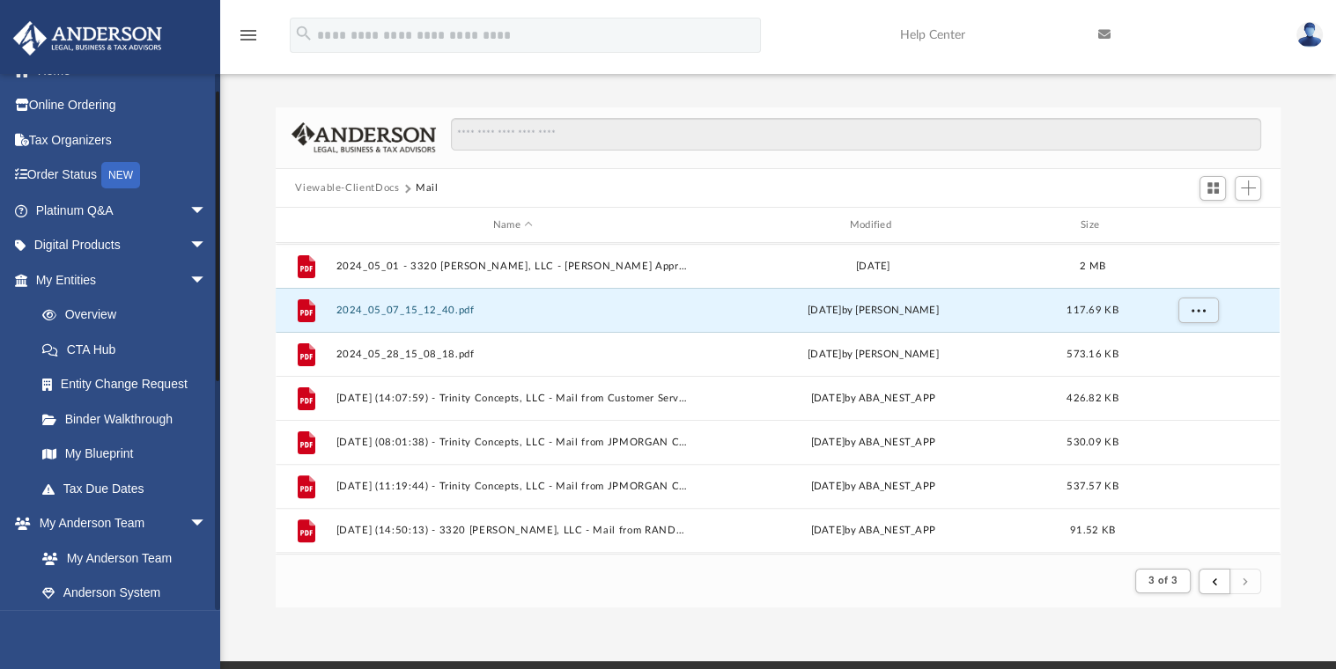
scroll to position [0, 0]
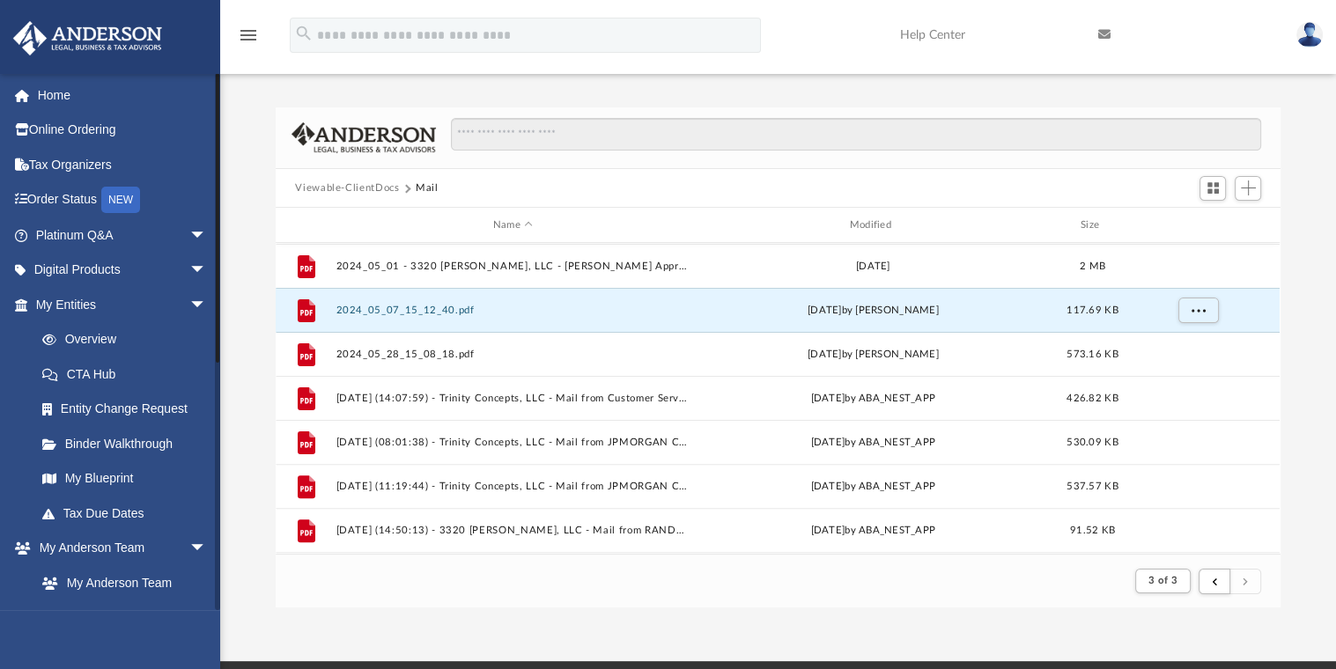
drag, startPoint x: 215, startPoint y: 349, endPoint x: 217, endPoint y: 70, distance: 279.1
click at [217, 70] on div "menu search Site Menu add cinderly25@gmail.com My Profile Reset Password Logout…" at bounding box center [668, 329] width 1336 height 663
click at [68, 96] on link "Home" at bounding box center [122, 94] width 221 height 35
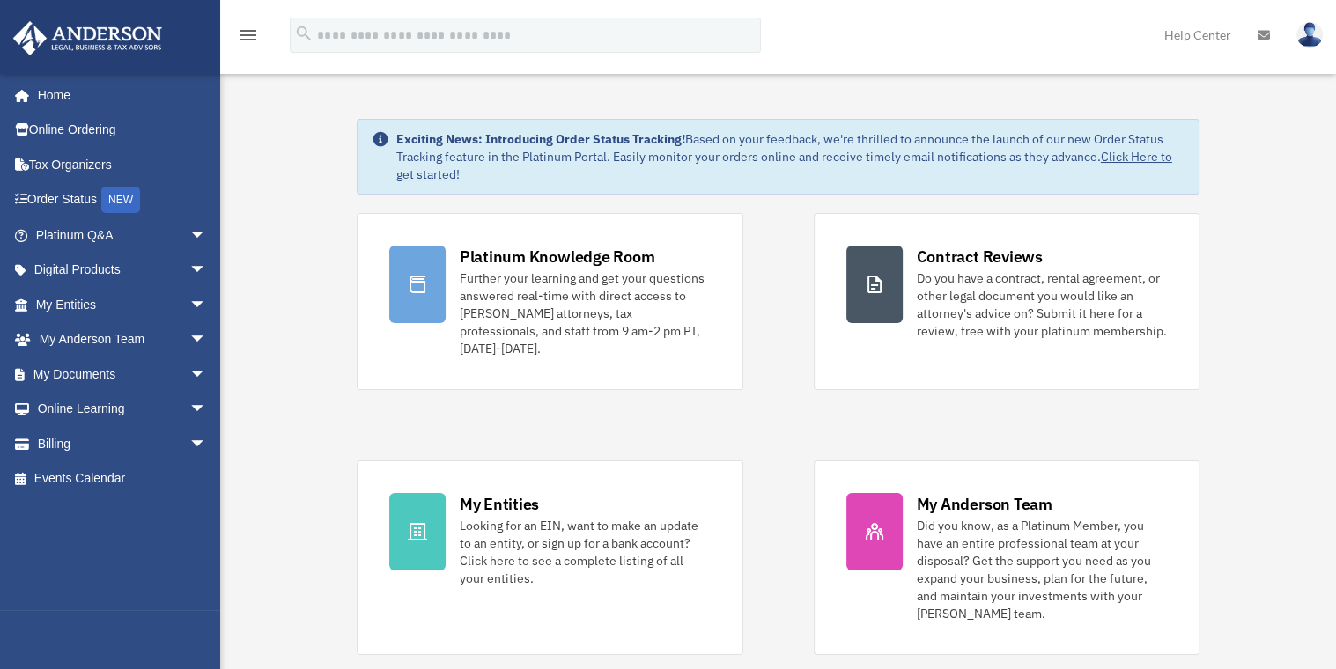
click at [1306, 29] on img at bounding box center [1309, 35] width 26 height 26
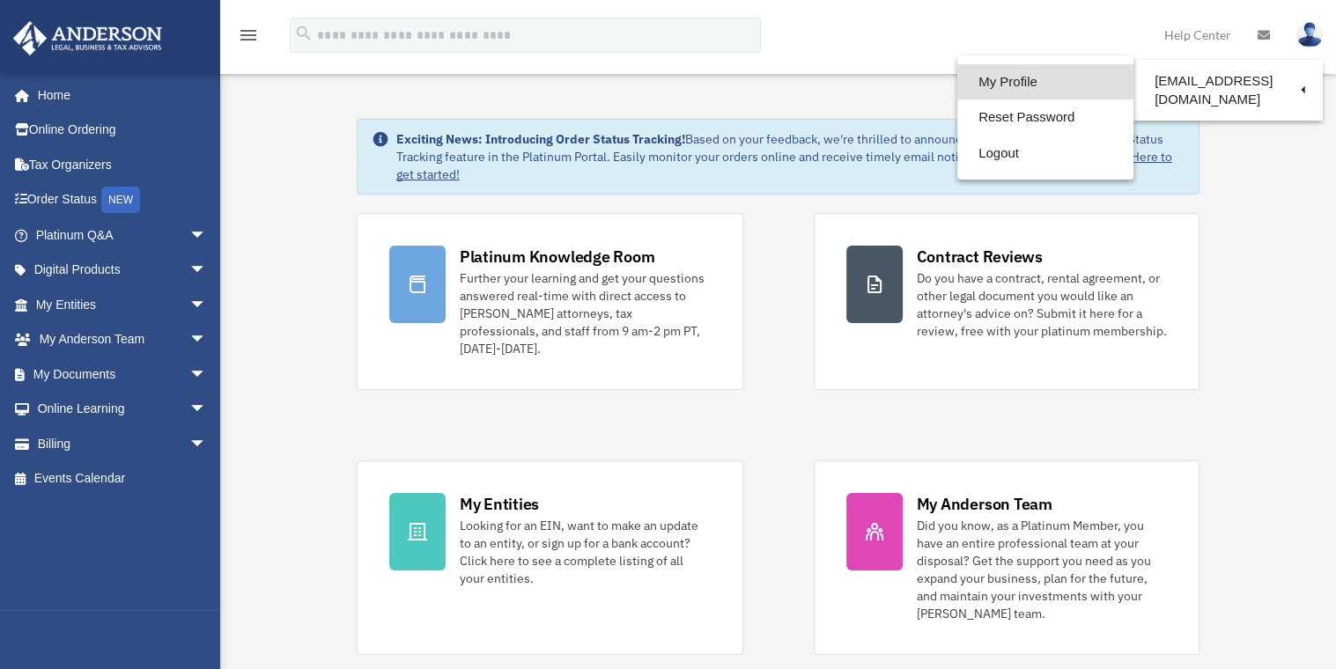
click at [997, 78] on link "My Profile" at bounding box center [1045, 82] width 176 height 36
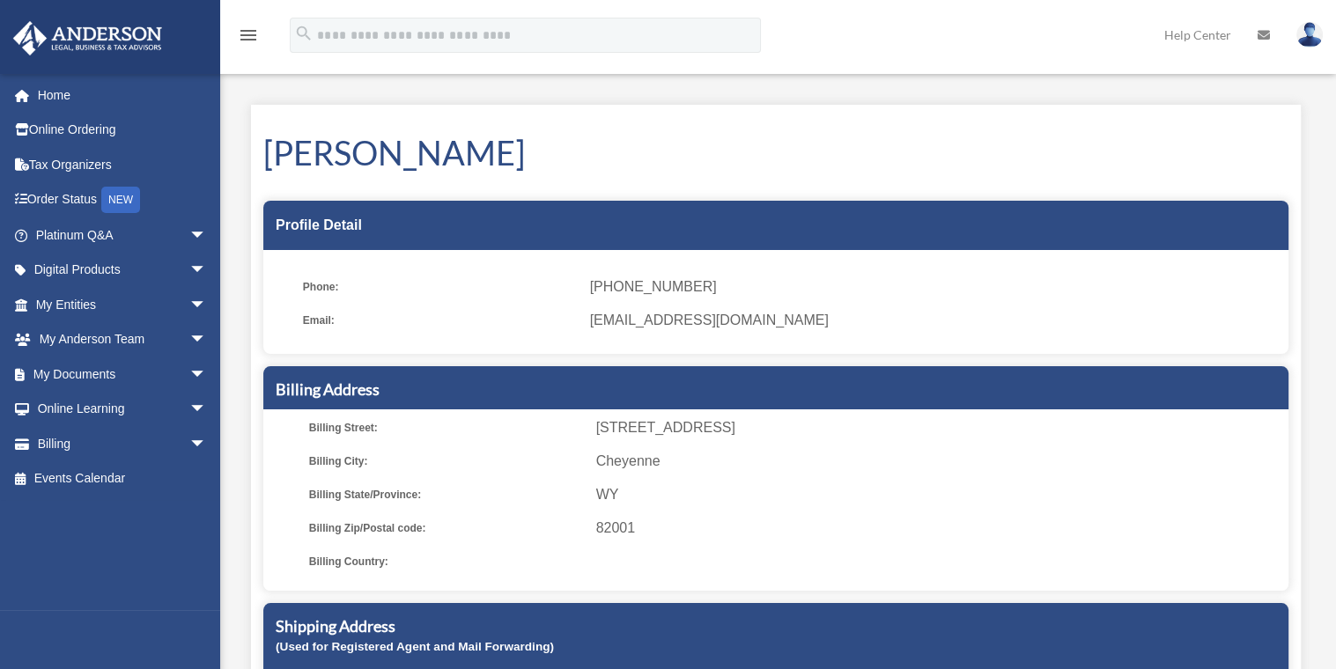
click at [1310, 30] on img at bounding box center [1309, 35] width 26 height 26
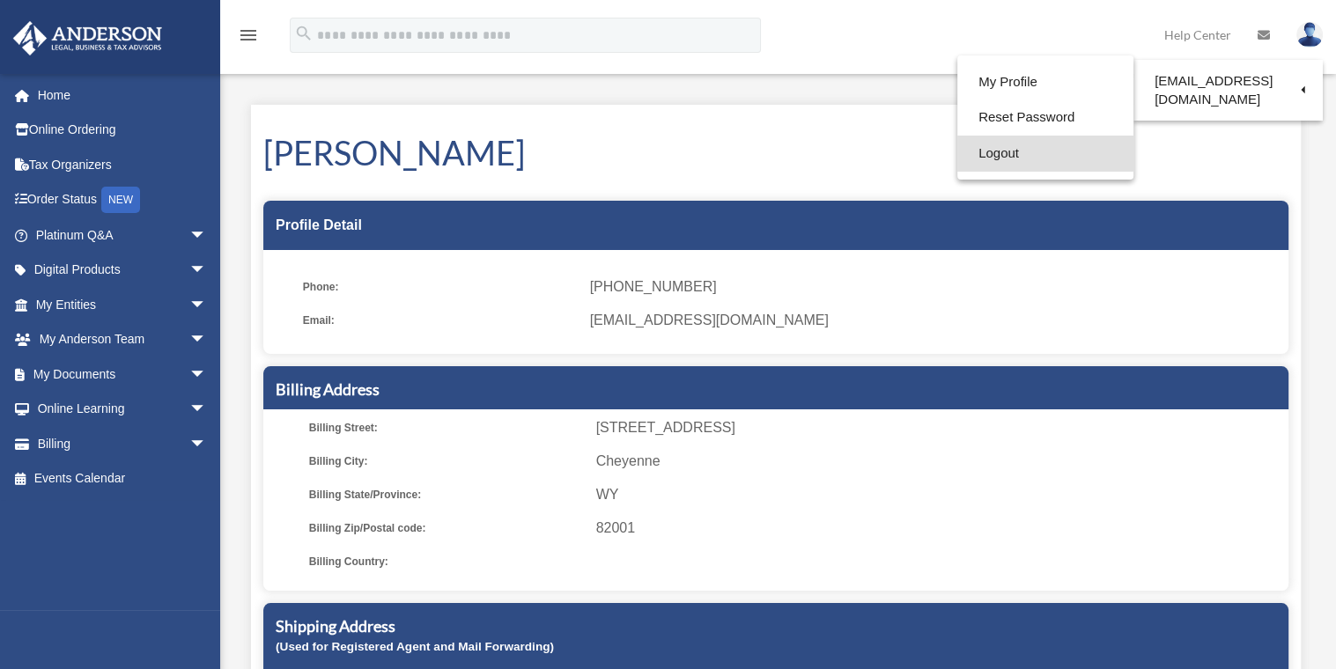
click at [1004, 151] on link "Logout" at bounding box center [1045, 154] width 176 height 36
